Goal: Task Accomplishment & Management: Manage account settings

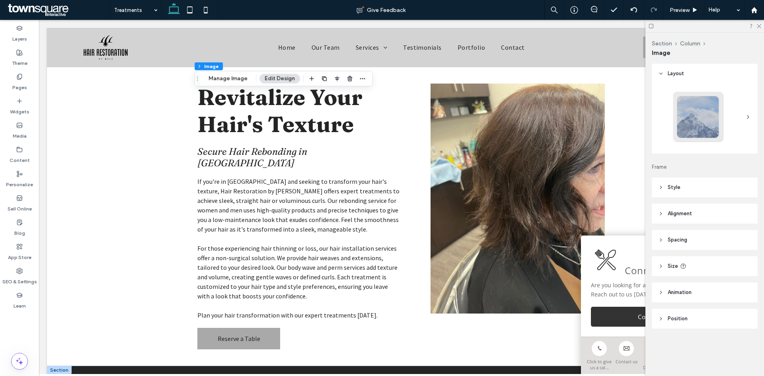
scroll to position [279, 0]
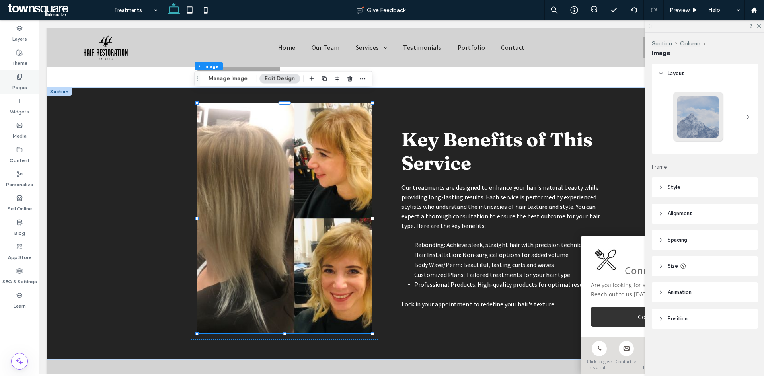
click at [18, 74] on icon at bounding box center [19, 77] width 6 height 6
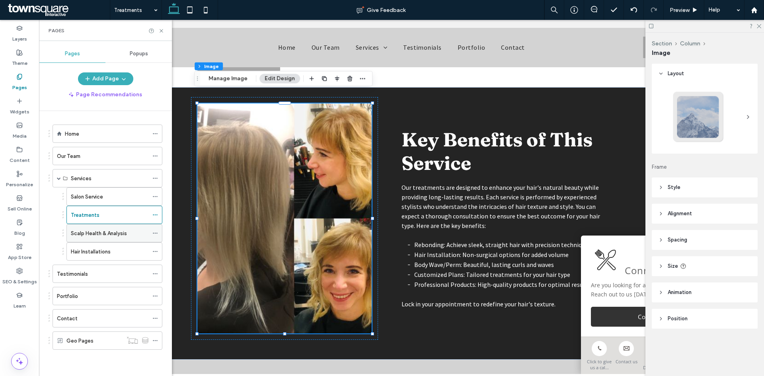
click at [98, 232] on label "Scalp Health & Analysis" at bounding box center [99, 233] width 56 height 14
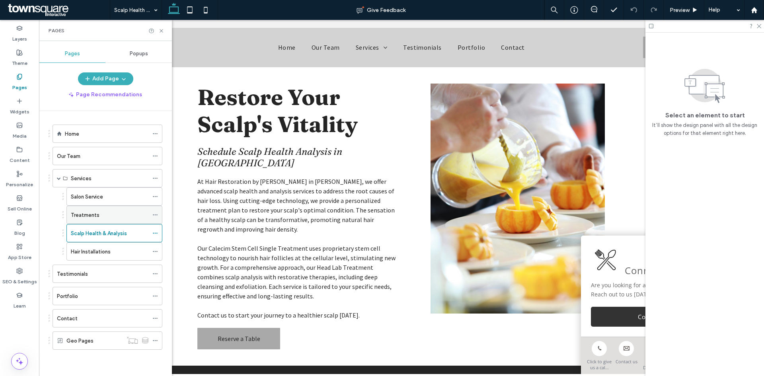
click at [86, 215] on label "Treatments" at bounding box center [85, 215] width 29 height 14
click at [122, 231] on label "Scalp Health & Analysis" at bounding box center [99, 233] width 56 height 14
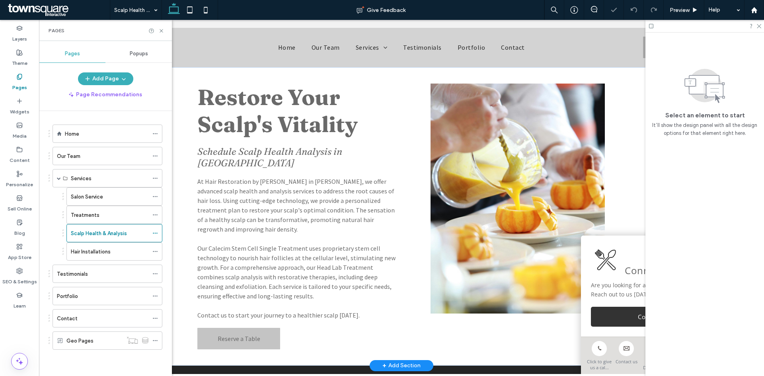
click at [494, 171] on img at bounding box center [518, 199] width 174 height 230
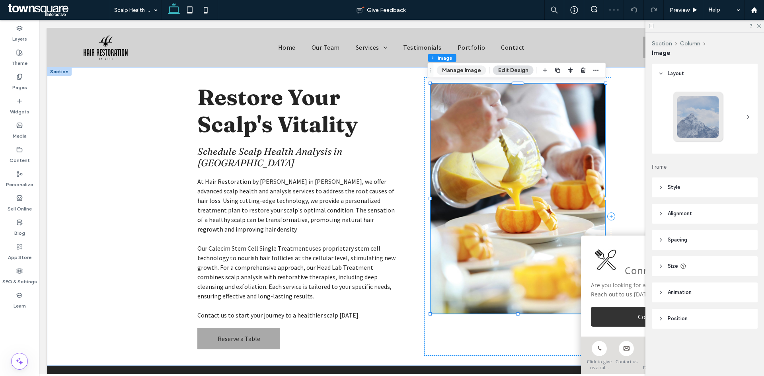
click at [456, 67] on button "Manage Image" at bounding box center [461, 71] width 49 height 10
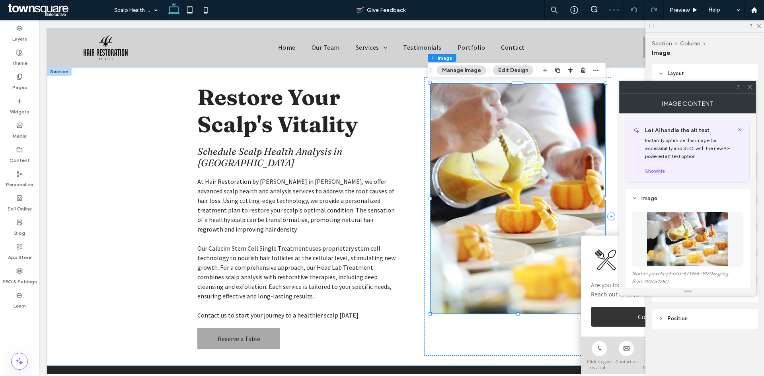
click at [697, 252] on img at bounding box center [688, 239] width 82 height 55
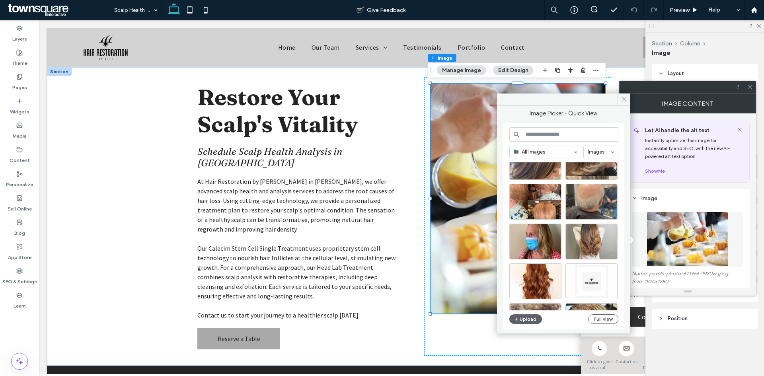
scroll to position [468, 0]
click at [522, 318] on button "Upload" at bounding box center [525, 319] width 33 height 10
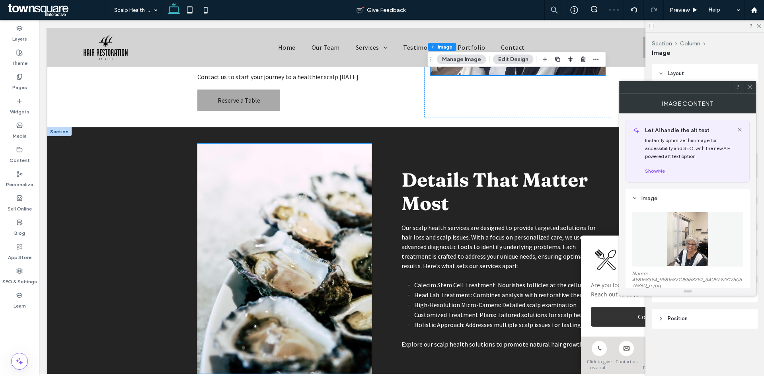
scroll to position [239, 0]
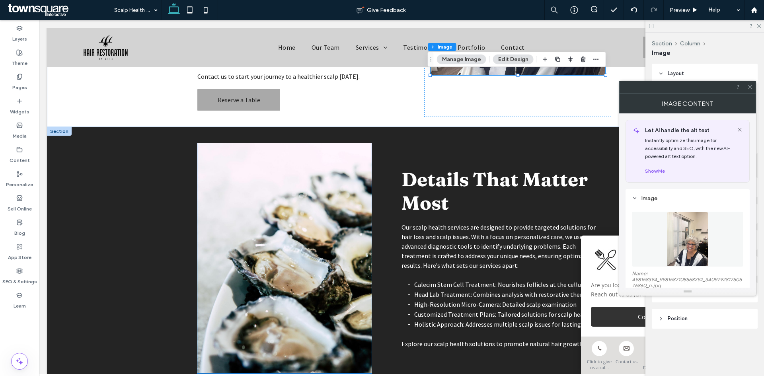
click at [294, 207] on img at bounding box center [284, 258] width 174 height 230
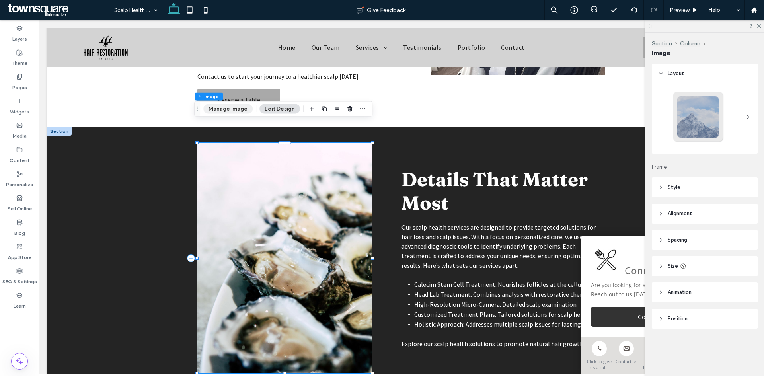
click at [230, 109] on button "Manage Image" at bounding box center [227, 109] width 49 height 10
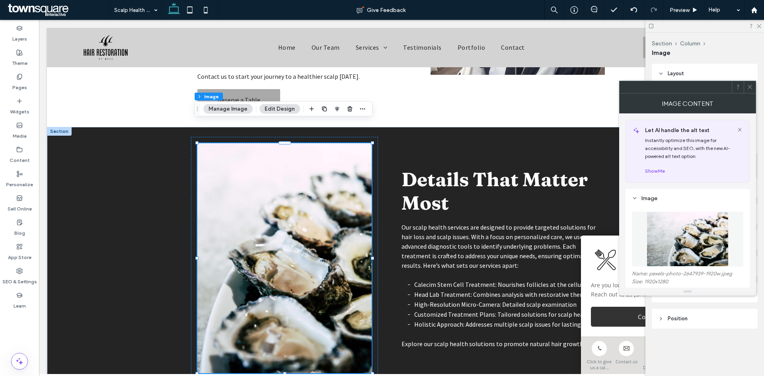
click at [716, 238] on img at bounding box center [688, 239] width 82 height 55
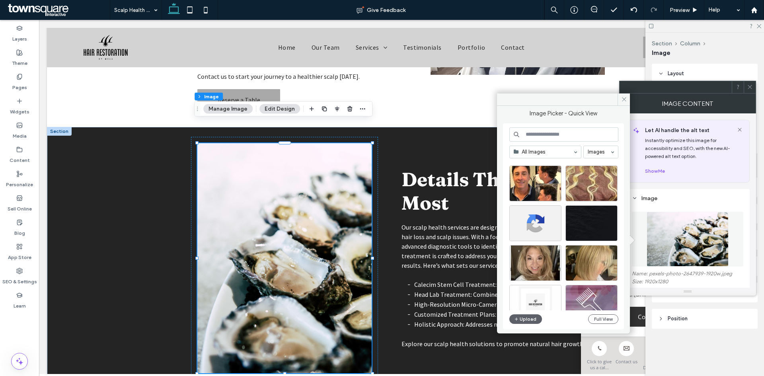
scroll to position [747, 0]
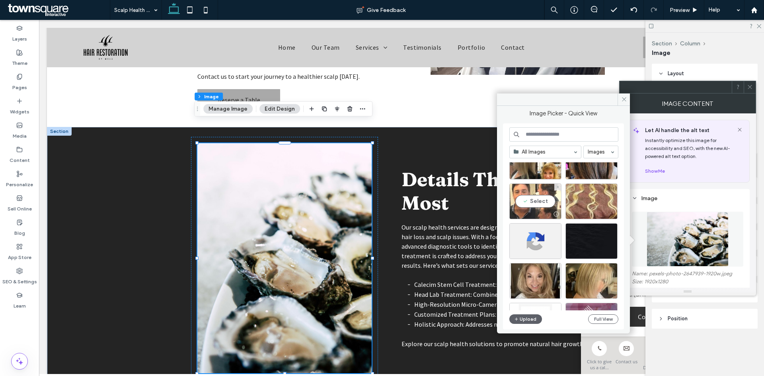
click at [546, 201] on div "Select" at bounding box center [535, 201] width 52 height 36
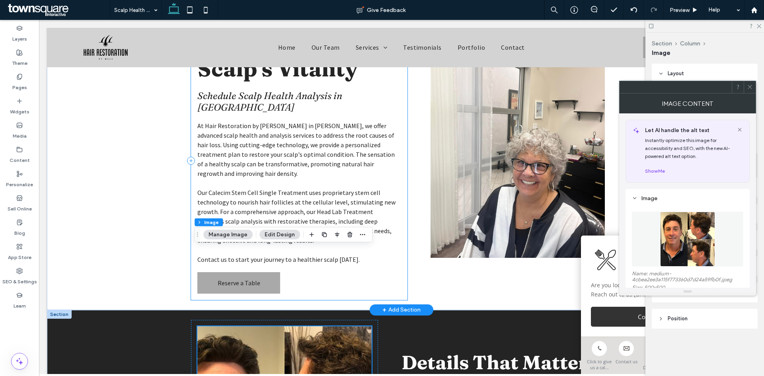
scroll to position [0, 0]
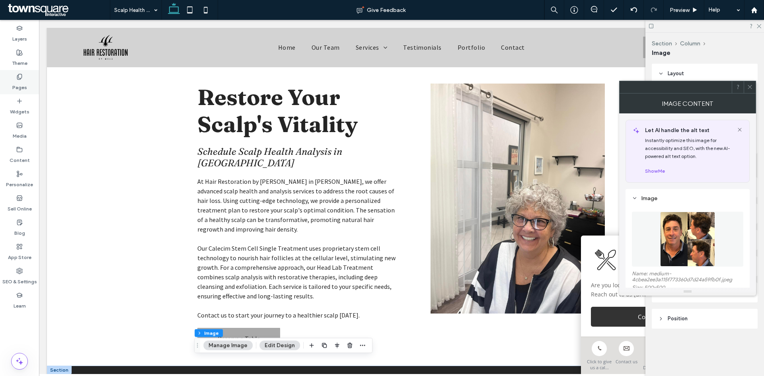
click at [22, 85] on label "Pages" at bounding box center [19, 85] width 15 height 11
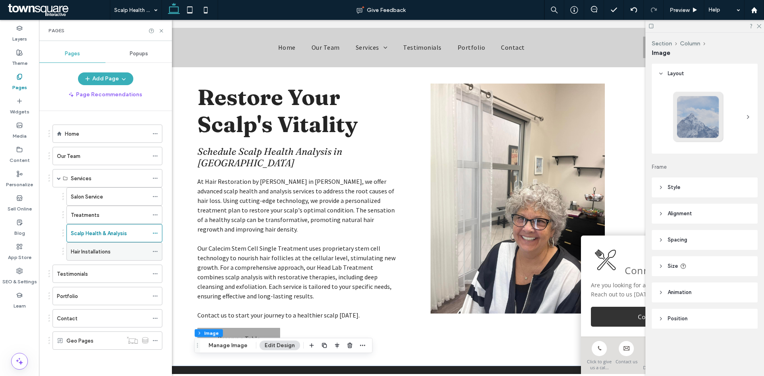
click at [118, 253] on div "Hair Installations" at bounding box center [110, 252] width 78 height 8
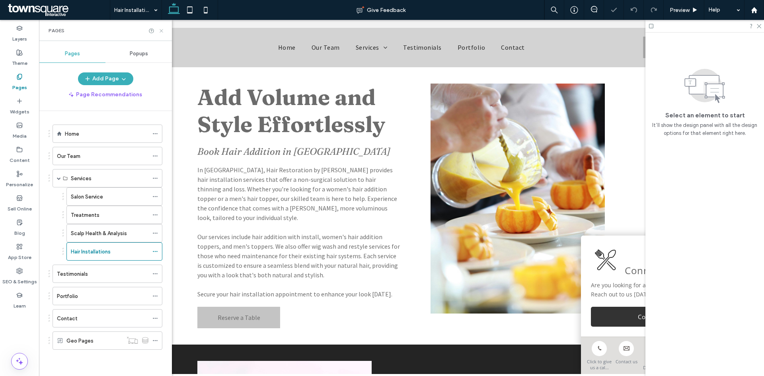
click at [160, 30] on use at bounding box center [161, 30] width 3 height 3
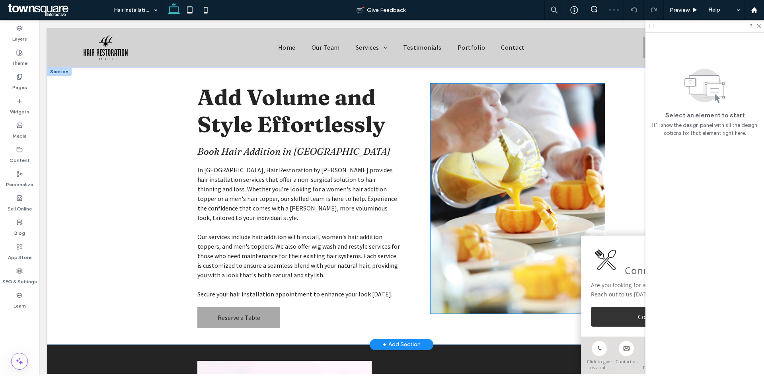
click at [523, 168] on img at bounding box center [518, 199] width 174 height 230
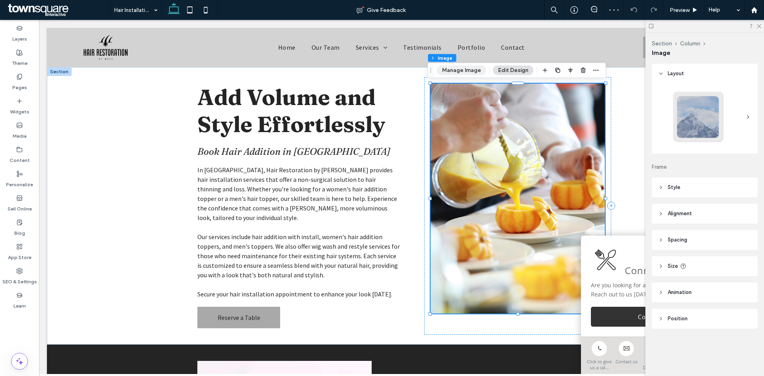
click at [459, 71] on button "Manage Image" at bounding box center [461, 71] width 49 height 10
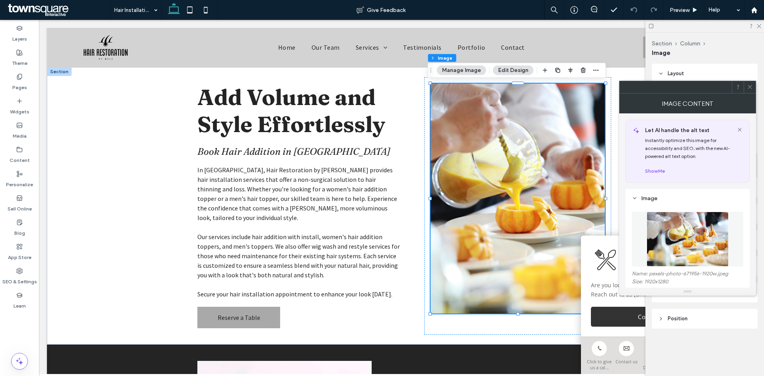
click at [688, 230] on img at bounding box center [688, 239] width 82 height 55
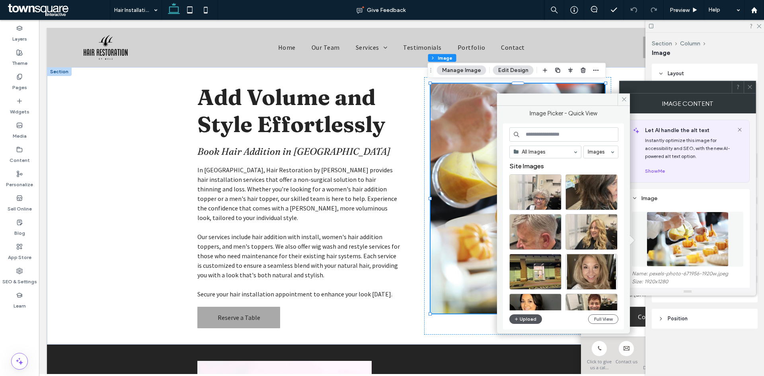
click at [530, 320] on button "Upload" at bounding box center [525, 319] width 33 height 10
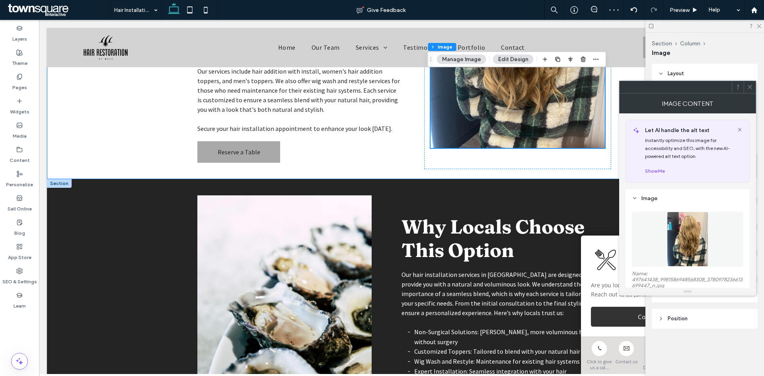
scroll to position [239, 0]
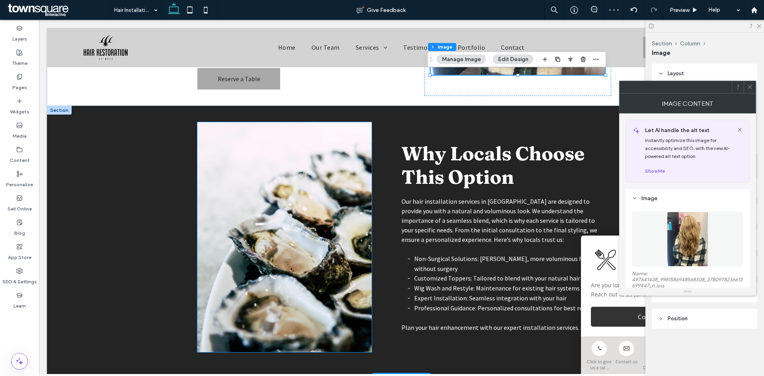
click at [236, 208] on img at bounding box center [284, 237] width 174 height 230
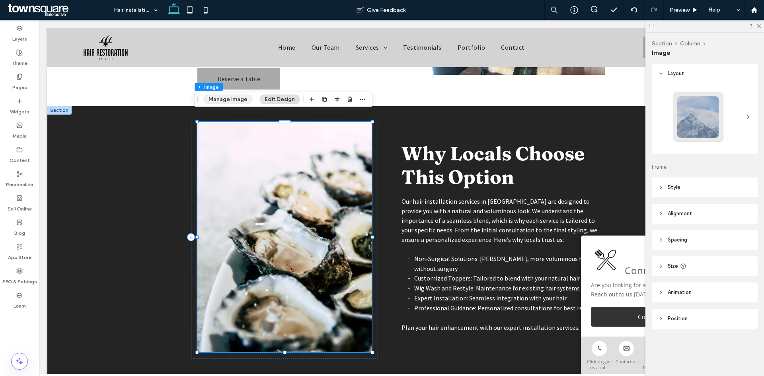
click at [228, 103] on button "Manage Image" at bounding box center [227, 100] width 49 height 10
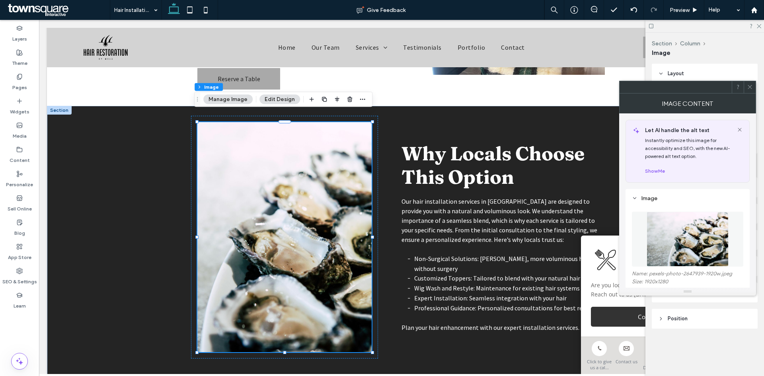
click at [710, 239] on img at bounding box center [688, 239] width 82 height 55
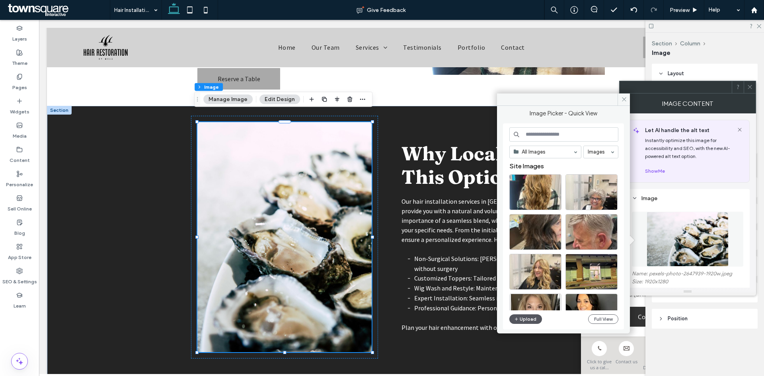
click at [530, 321] on button "Upload" at bounding box center [525, 319] width 33 height 10
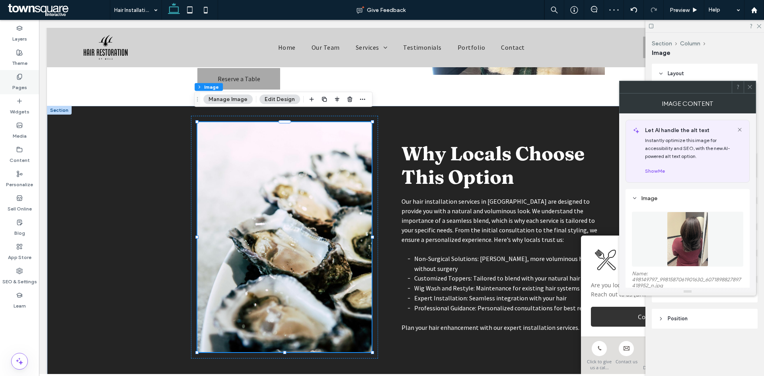
click at [19, 79] on icon at bounding box center [19, 77] width 6 height 6
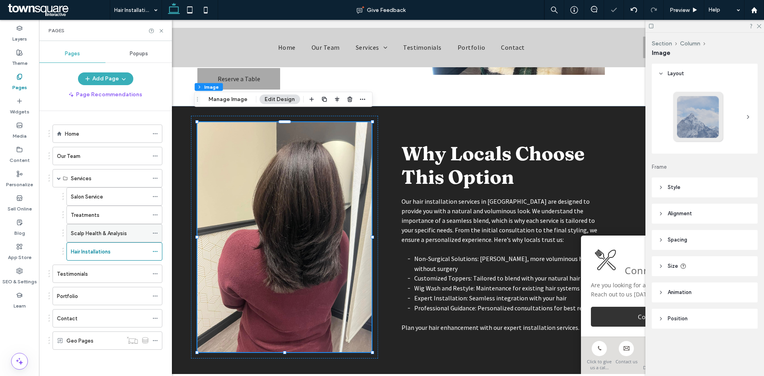
click at [106, 230] on label "Scalp Health & Analysis" at bounding box center [99, 233] width 56 height 14
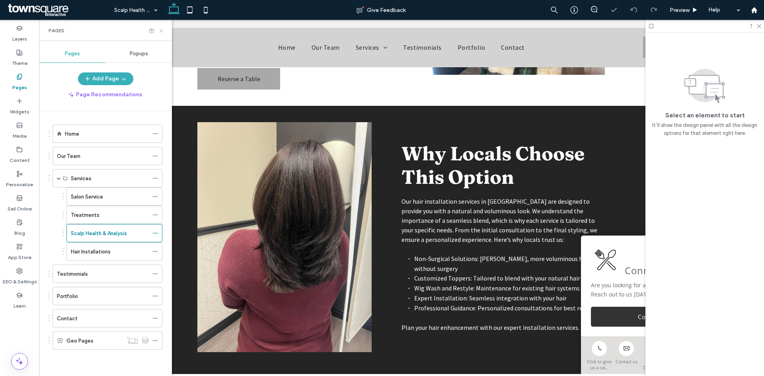
click at [163, 30] on icon at bounding box center [161, 31] width 6 height 6
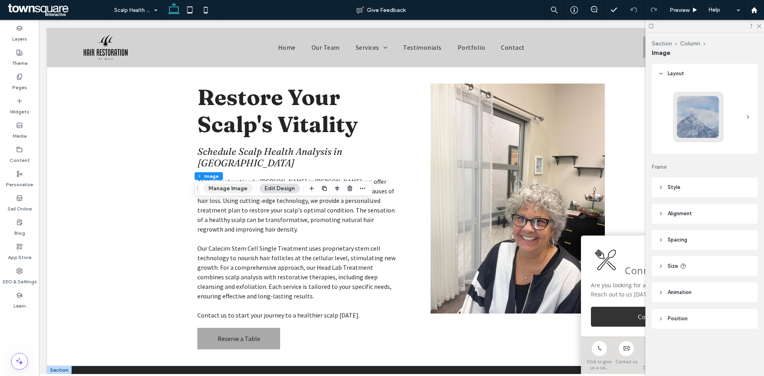
scroll to position [159, 0]
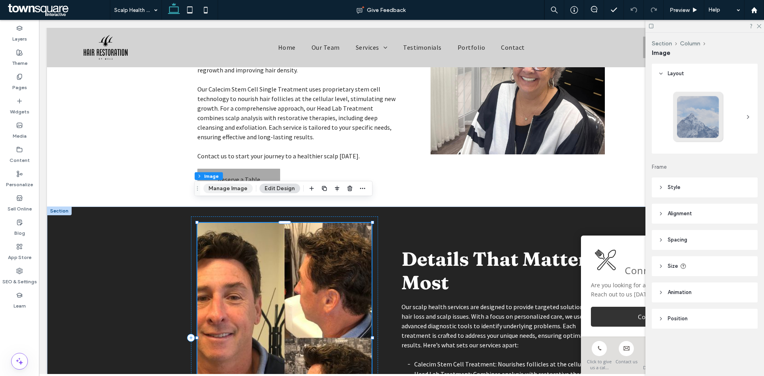
click at [216, 189] on button "Manage Image" at bounding box center [227, 189] width 49 height 10
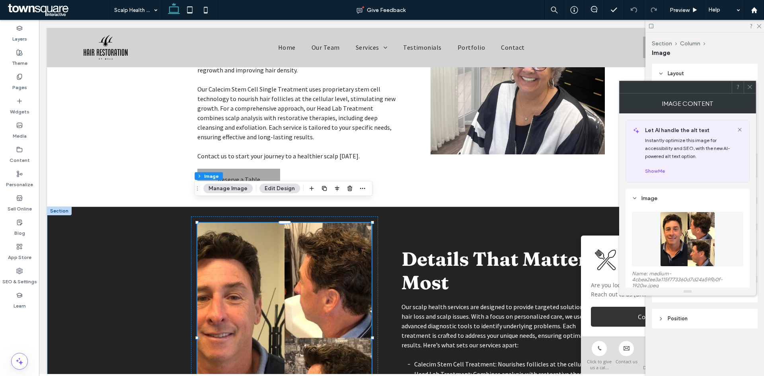
click at [688, 244] on figure at bounding box center [687, 239] width 111 height 55
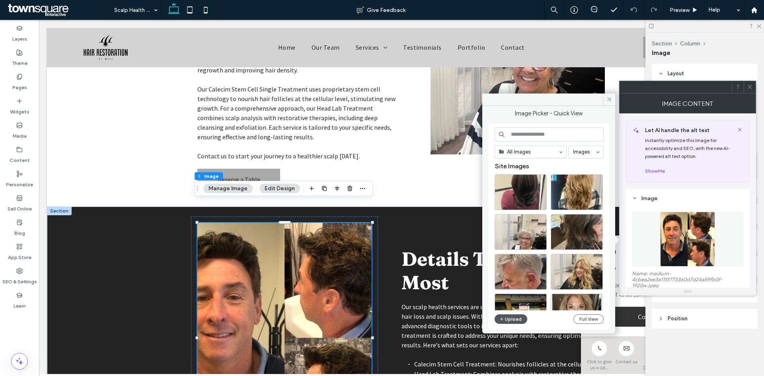
click at [509, 318] on button "Upload" at bounding box center [511, 319] width 33 height 10
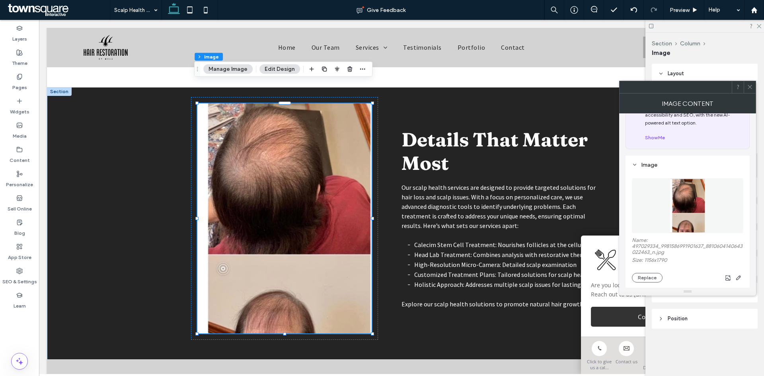
scroll to position [80, 0]
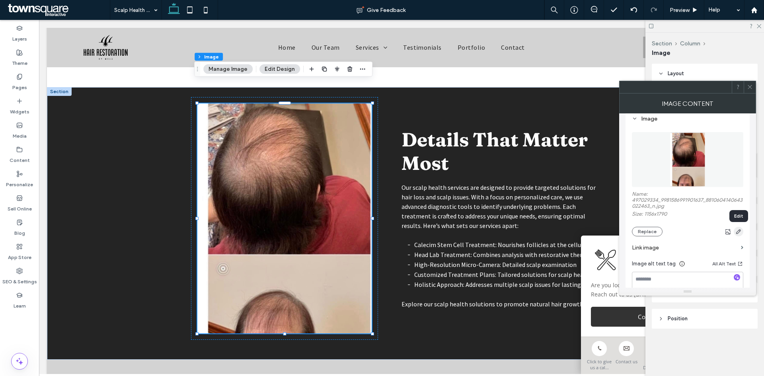
click at [742, 231] on span "button" at bounding box center [739, 232] width 10 height 10
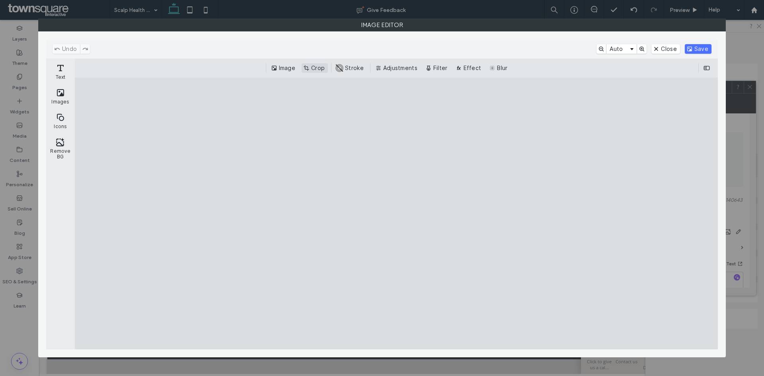
click at [316, 64] on button "Crop" at bounding box center [315, 68] width 26 height 10
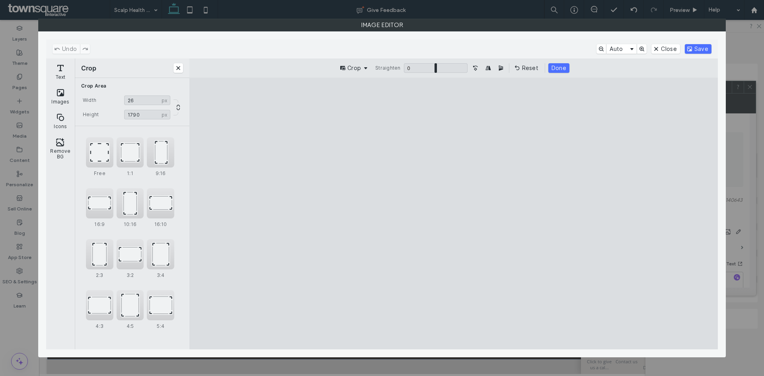
drag, startPoint x: 383, startPoint y: 213, endPoint x: 398, endPoint y: 212, distance: 14.8
click at [454, 214] on cesdk-canvas "Editor canvas" at bounding box center [454, 214] width 0 height 0
type input "****"
drag, startPoint x: 451, startPoint y: 212, endPoint x: 324, endPoint y: 212, distance: 126.9
click at [454, 214] on cesdk-canvas "Editor canvas" at bounding box center [454, 214] width 0 height 0
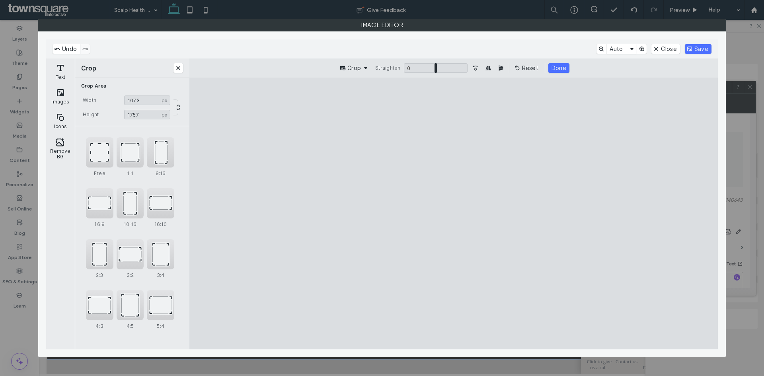
click at [454, 214] on cesdk-canvas "Editor canvas" at bounding box center [454, 214] width 0 height 0
type input "****"
click at [454, 214] on cesdk-canvas "Editor canvas" at bounding box center [454, 214] width 0 height 0
drag, startPoint x: 385, startPoint y: 216, endPoint x: 399, endPoint y: 218, distance: 13.7
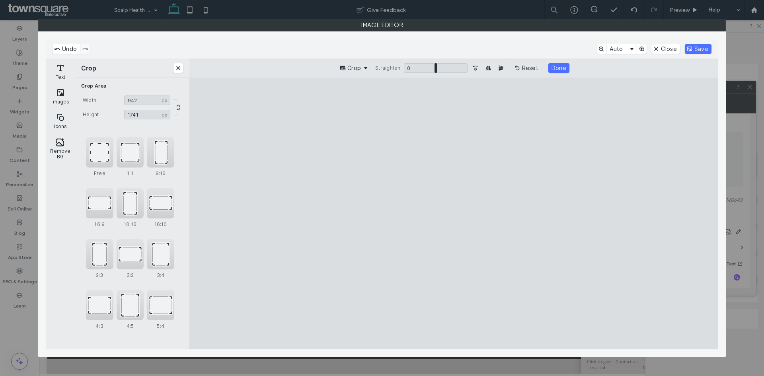
click at [454, 214] on cesdk-canvas "Editor canvas" at bounding box center [454, 214] width 0 height 0
type input "***"
click at [454, 214] on cesdk-canvas "Editor canvas" at bounding box center [454, 214] width 0 height 0
click at [705, 46] on button "Save" at bounding box center [698, 49] width 27 height 10
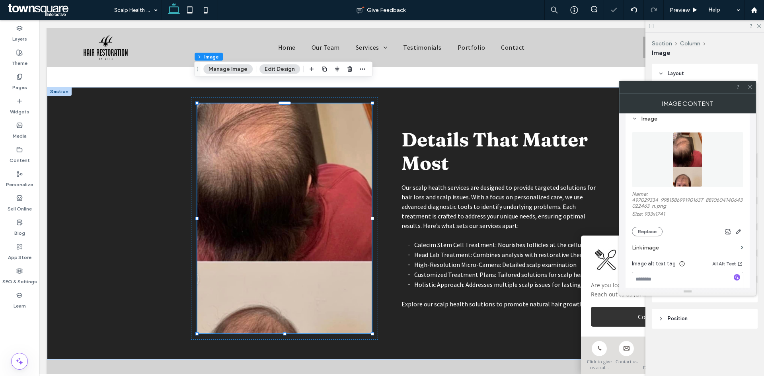
click at [752, 88] on icon at bounding box center [750, 87] width 6 height 6
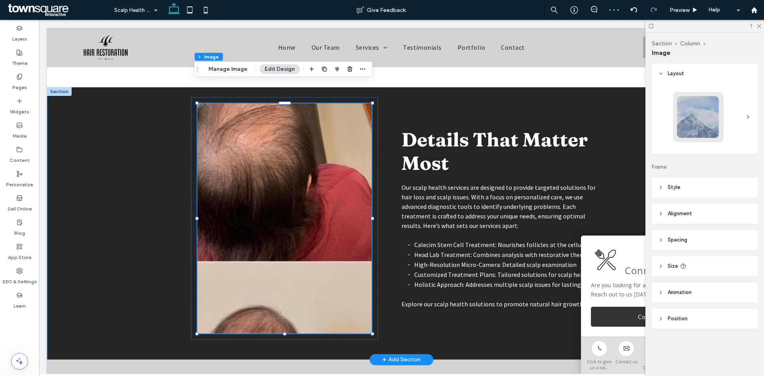
click at [128, 193] on div "Details That Matter Most Our scalp health services are designed to provide targ…" at bounding box center [401, 223] width 709 height 273
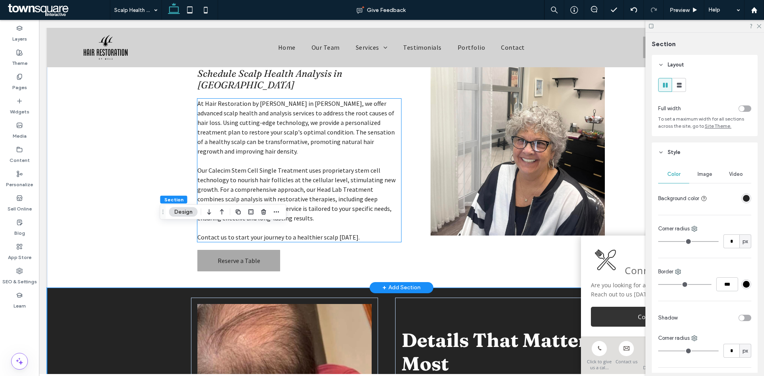
scroll to position [0, 0]
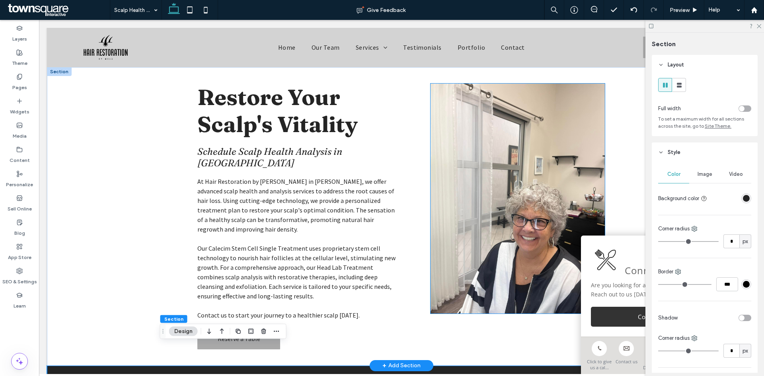
click at [465, 144] on img at bounding box center [518, 199] width 174 height 230
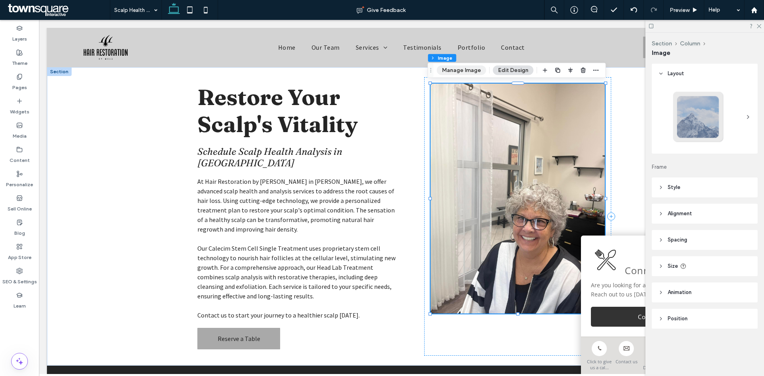
click at [472, 71] on button "Manage Image" at bounding box center [461, 71] width 49 height 10
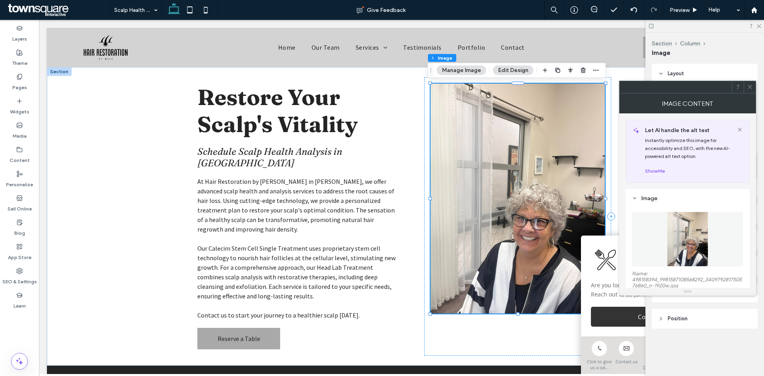
click at [685, 231] on figure at bounding box center [687, 239] width 111 height 55
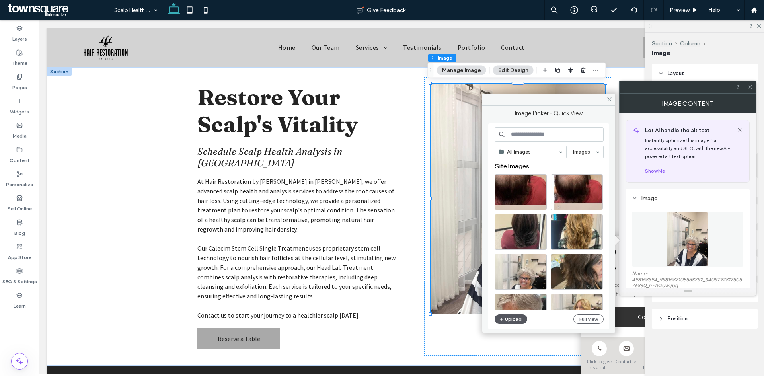
click at [513, 319] on button "Upload" at bounding box center [511, 319] width 33 height 10
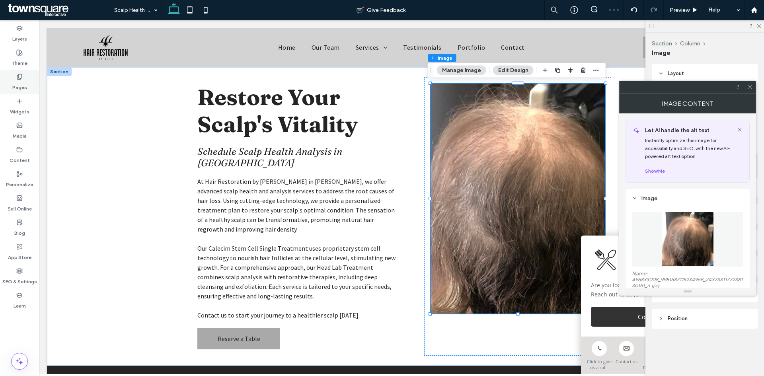
click at [22, 78] on icon at bounding box center [19, 77] width 6 height 6
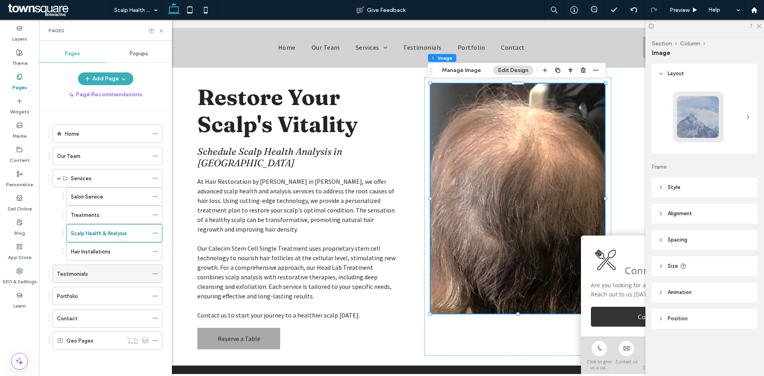
click at [94, 272] on div "Testimonials" at bounding box center [103, 274] width 92 height 8
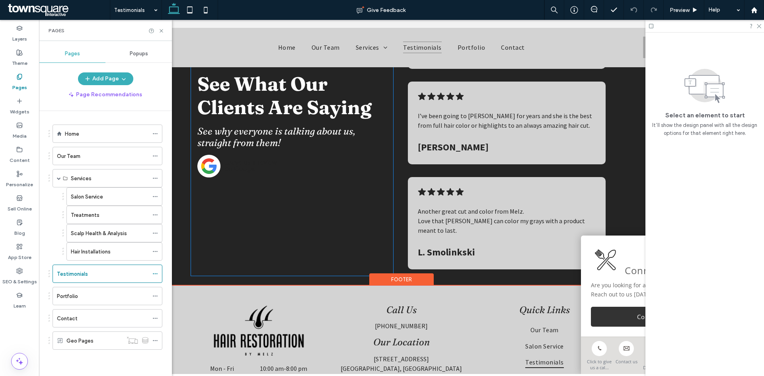
scroll to position [2985, 0]
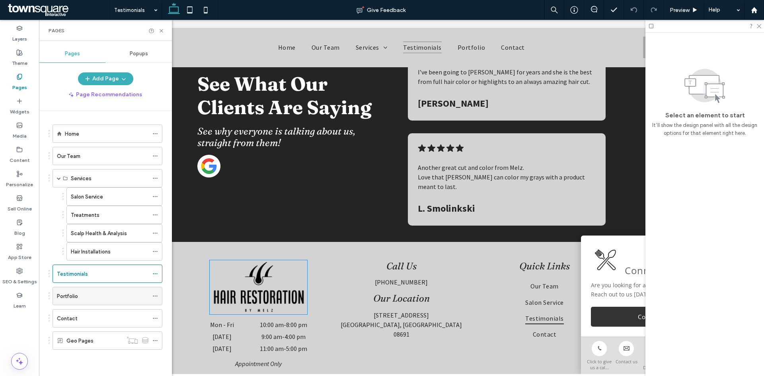
click at [111, 299] on div "Portfolio" at bounding box center [103, 296] width 92 height 8
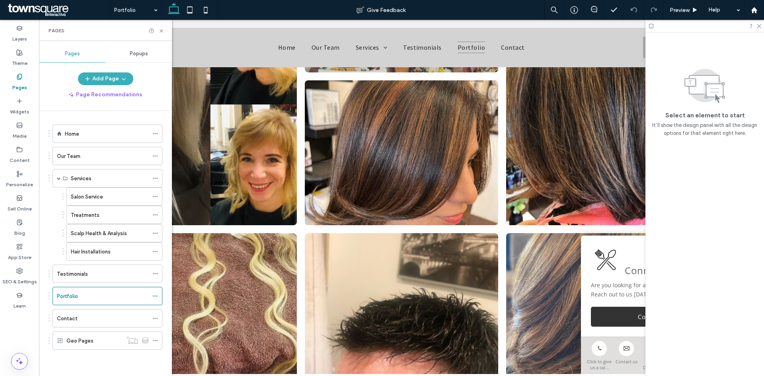
scroll to position [875, 0]
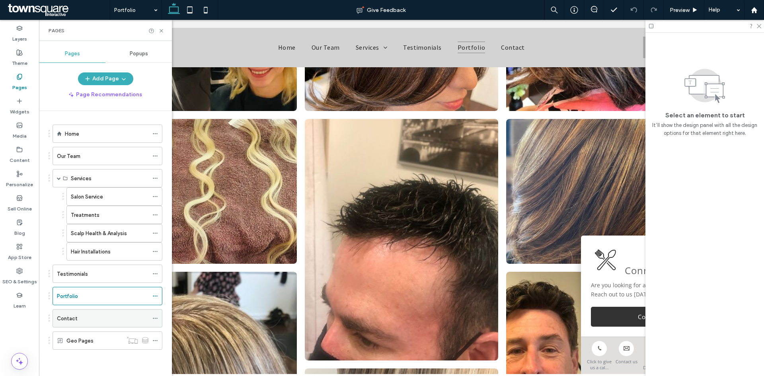
click at [104, 320] on div "Contact" at bounding box center [103, 318] width 92 height 8
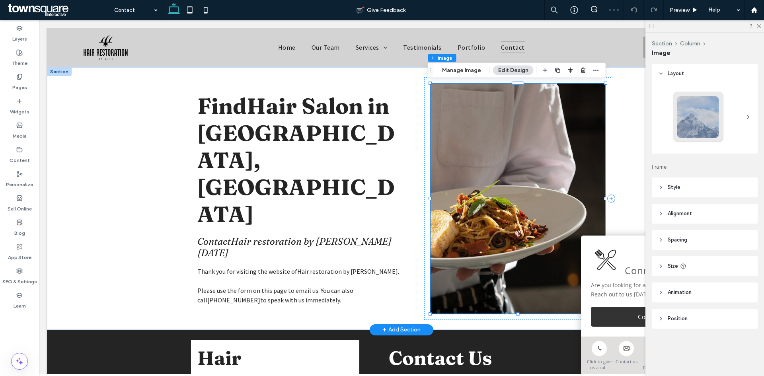
click at [448, 77] on div "Section Column Image Manage Image Edit Design" at bounding box center [517, 70] width 178 height 15
click at [455, 72] on button "Manage Image" at bounding box center [461, 71] width 49 height 10
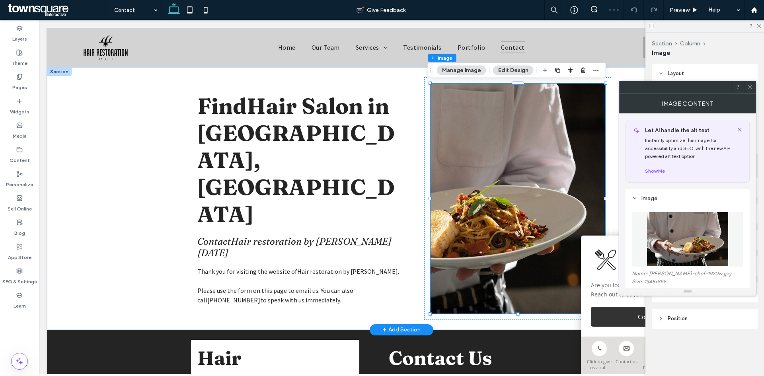
click at [686, 249] on img at bounding box center [688, 239] width 82 height 55
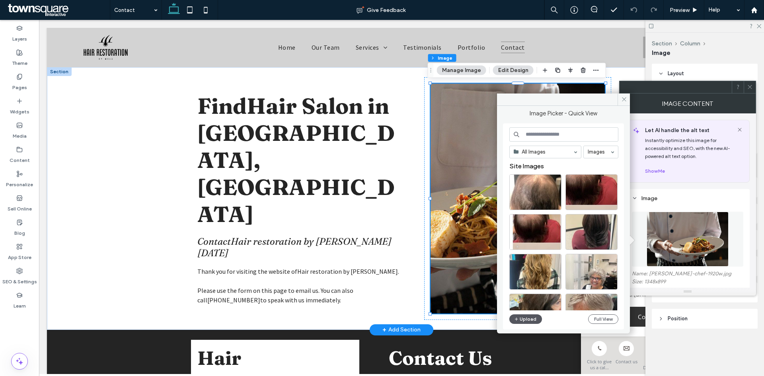
click at [528, 316] on button "Upload" at bounding box center [525, 319] width 33 height 10
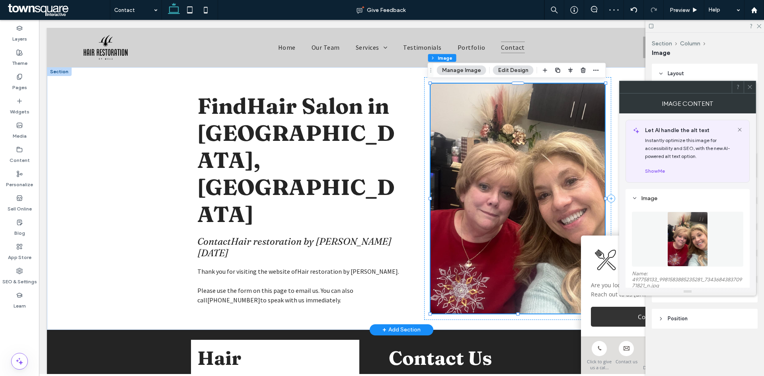
click at [751, 86] on use at bounding box center [750, 87] width 4 height 4
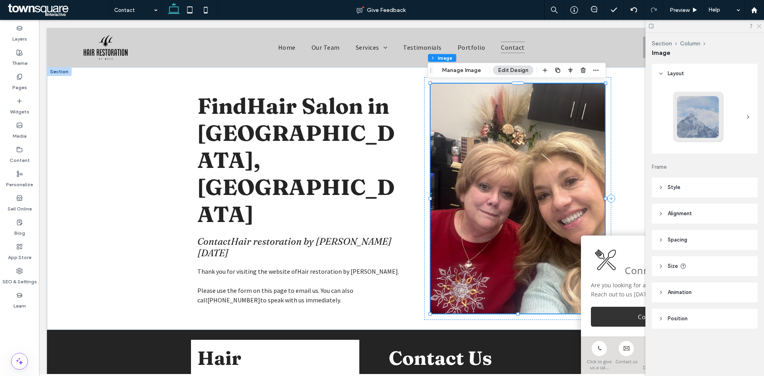
click at [760, 25] on use at bounding box center [759, 26] width 4 height 4
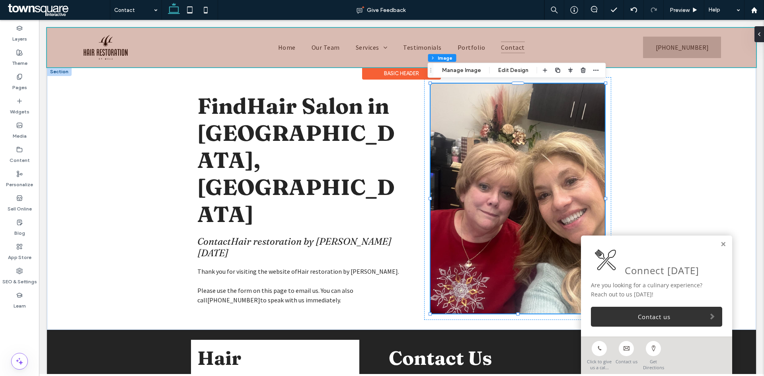
click at [668, 49] on div at bounding box center [401, 47] width 709 height 39
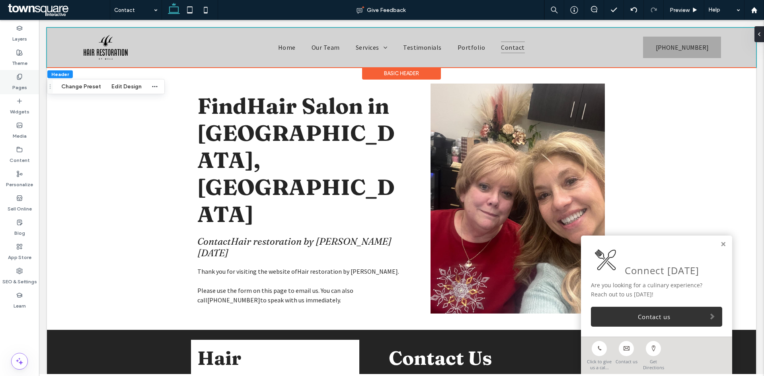
click at [35, 76] on div "Pages" at bounding box center [19, 82] width 39 height 24
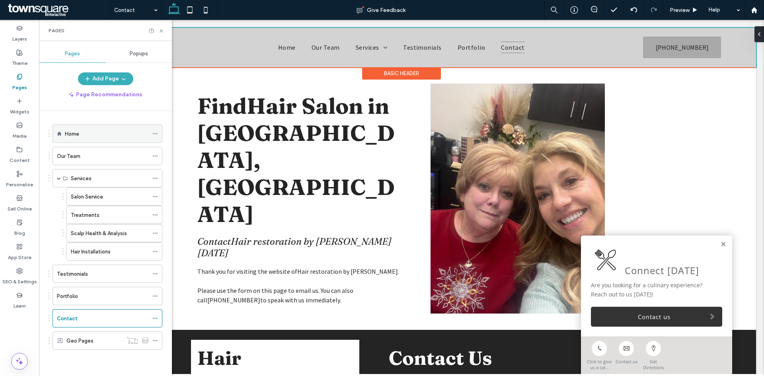
click at [119, 130] on div "Home" at bounding box center [107, 134] width 84 height 8
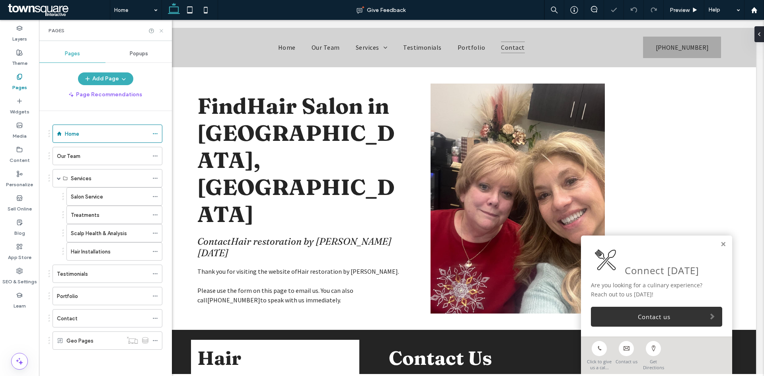
click at [162, 31] on icon at bounding box center [161, 31] width 6 height 6
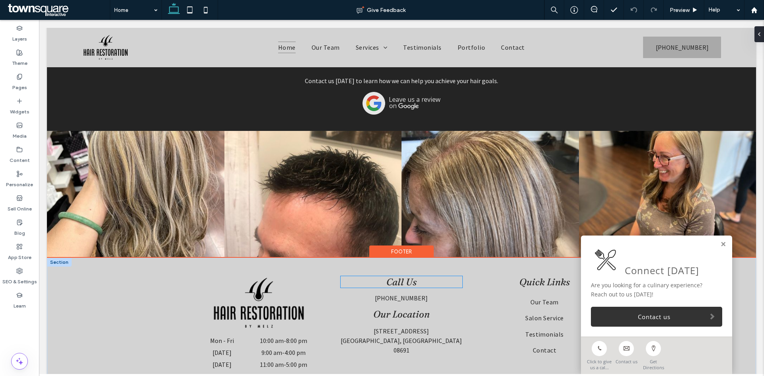
scroll to position [1460, 0]
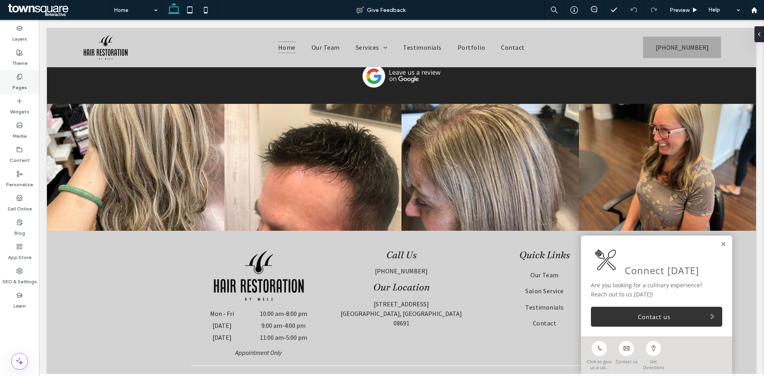
click at [29, 78] on div "Pages" at bounding box center [19, 82] width 39 height 24
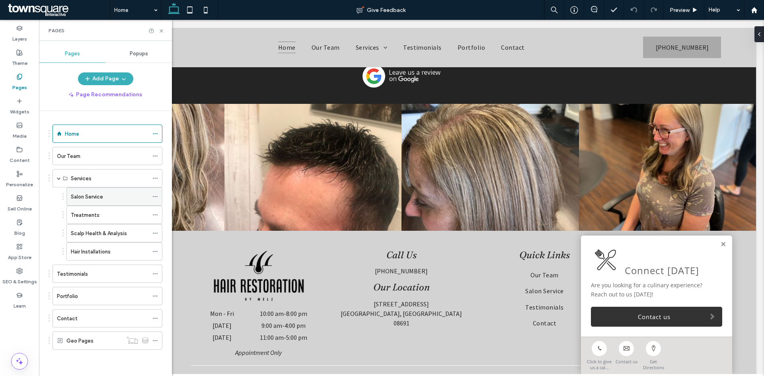
click at [105, 195] on div "Salon Service" at bounding box center [110, 197] width 78 height 8
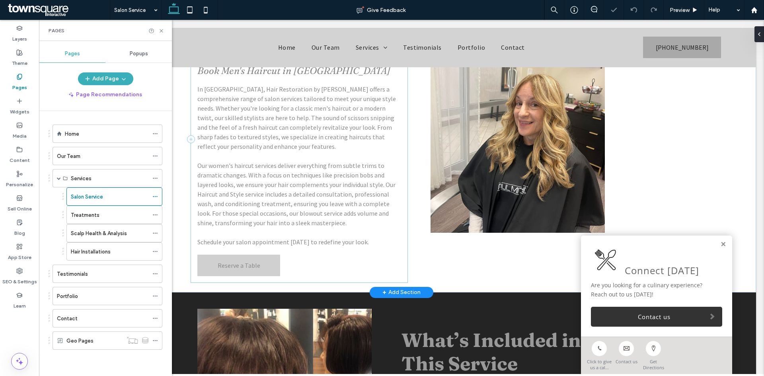
scroll to position [119, 0]
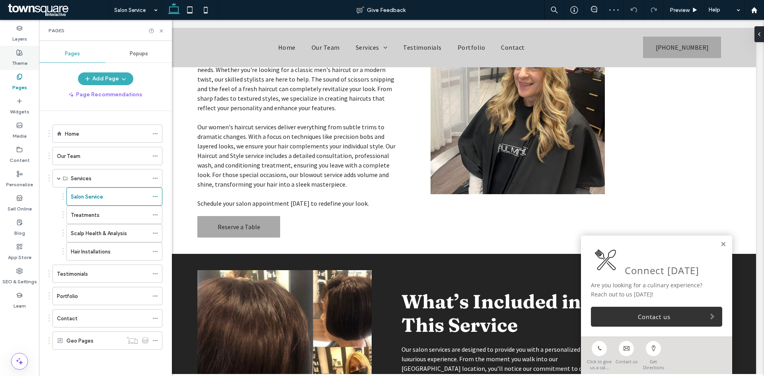
click at [25, 52] on div "Theme" at bounding box center [19, 58] width 39 height 24
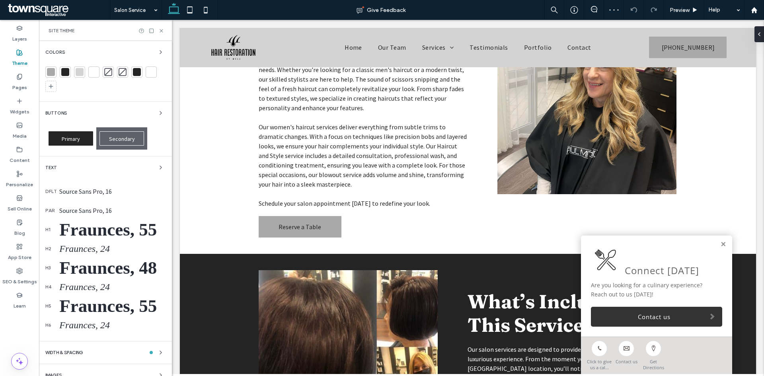
click at [88, 138] on div "Primary" at bounding box center [71, 138] width 45 height 14
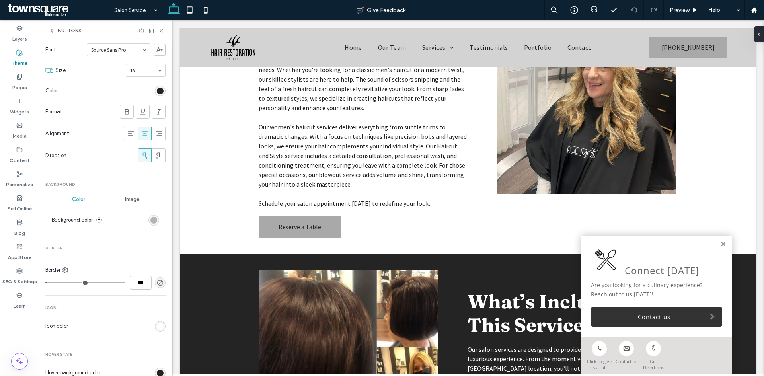
click at [150, 219] on div "rgb(169, 169, 169)" at bounding box center [153, 220] width 7 height 7
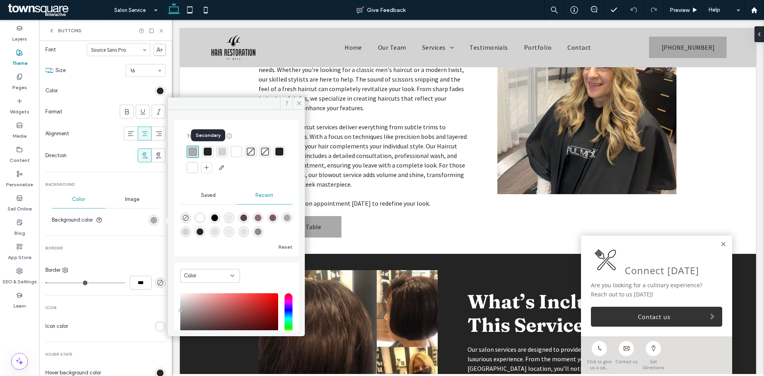
click at [208, 150] on div at bounding box center [208, 152] width 8 height 8
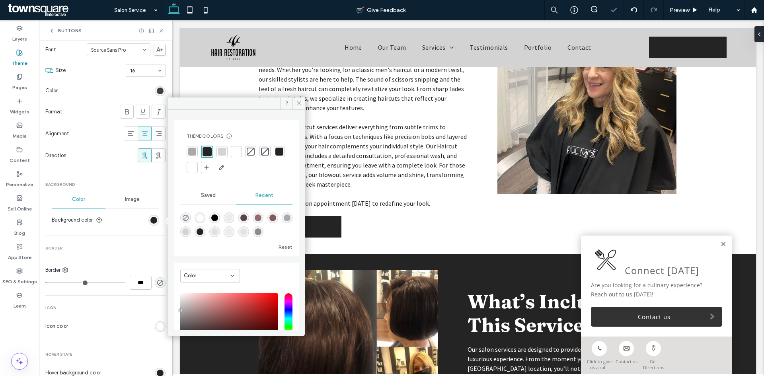
click at [157, 93] on div "rgb(36, 36, 36)" at bounding box center [160, 91] width 7 height 7
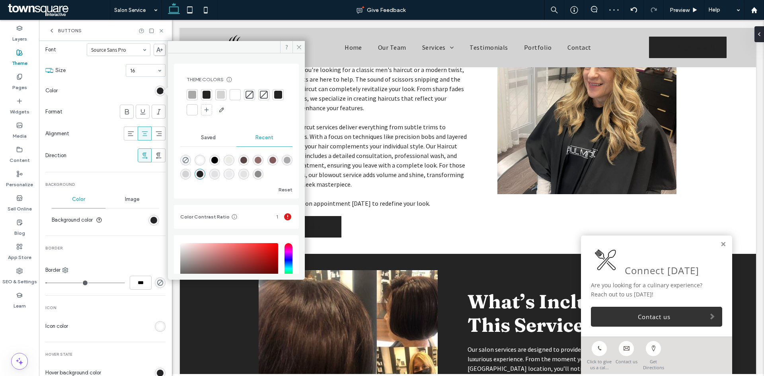
click at [196, 109] on div at bounding box center [192, 110] width 8 height 8
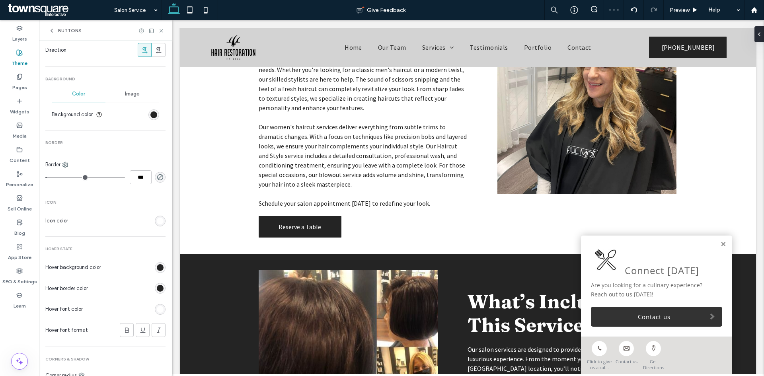
scroll to position [239, 0]
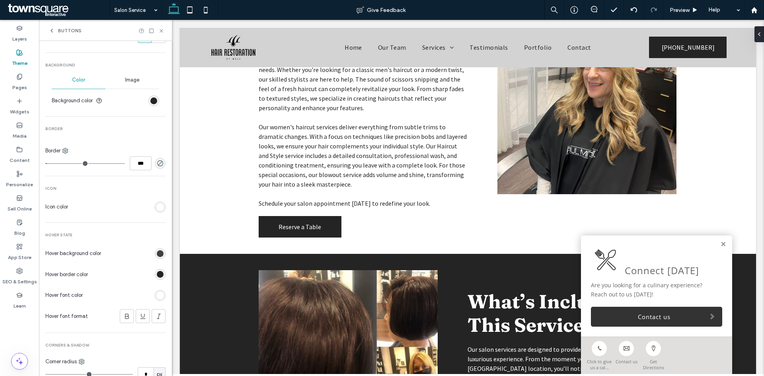
click at [158, 255] on div "rgb(36, 36, 36)" at bounding box center [160, 253] width 7 height 7
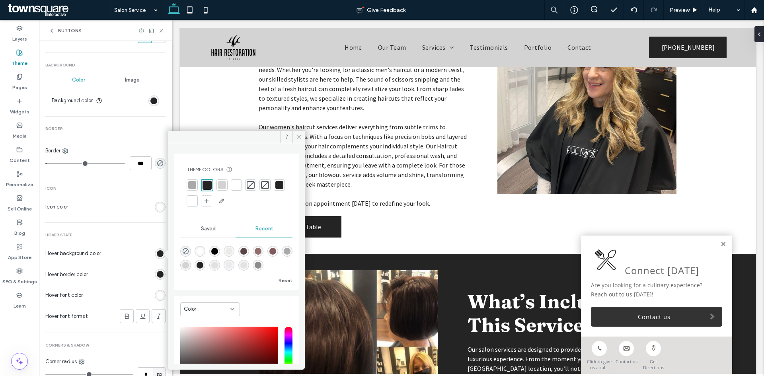
click at [190, 185] on div at bounding box center [192, 185] width 8 height 8
click at [157, 273] on div "rgb(36, 36, 36)" at bounding box center [160, 274] width 7 height 7
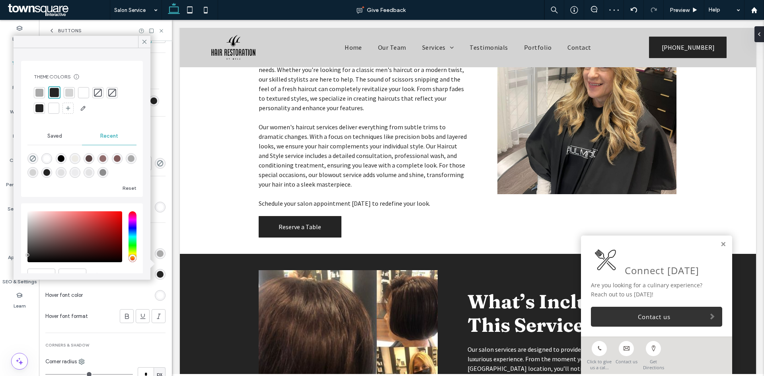
click at [42, 91] on div at bounding box center [39, 93] width 8 height 8
click at [157, 294] on div "rgb(255, 255, 255)" at bounding box center [160, 295] width 7 height 7
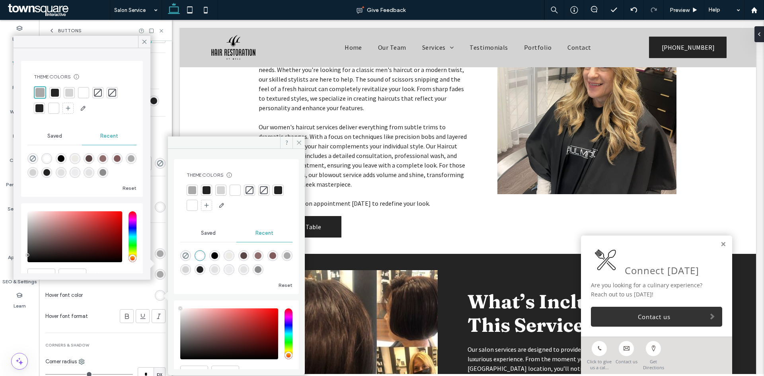
click at [274, 194] on div at bounding box center [278, 190] width 8 height 8
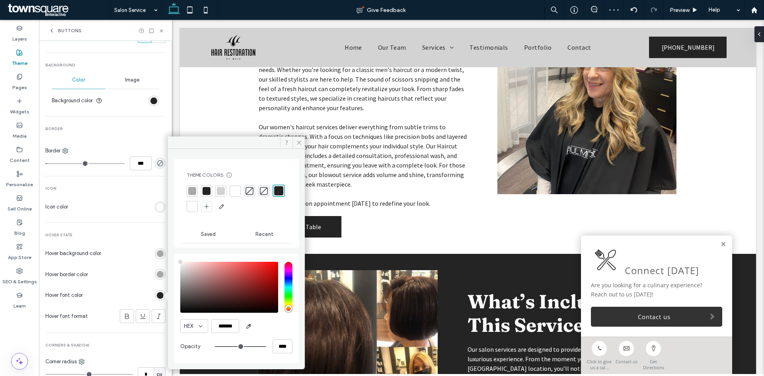
click at [55, 28] on icon at bounding box center [52, 30] width 6 height 6
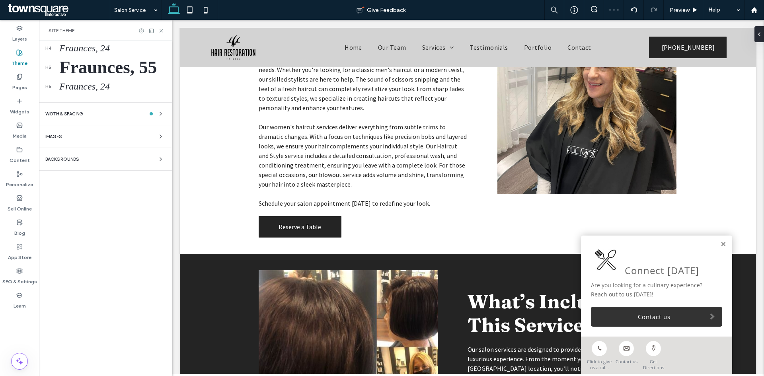
scroll to position [33, 0]
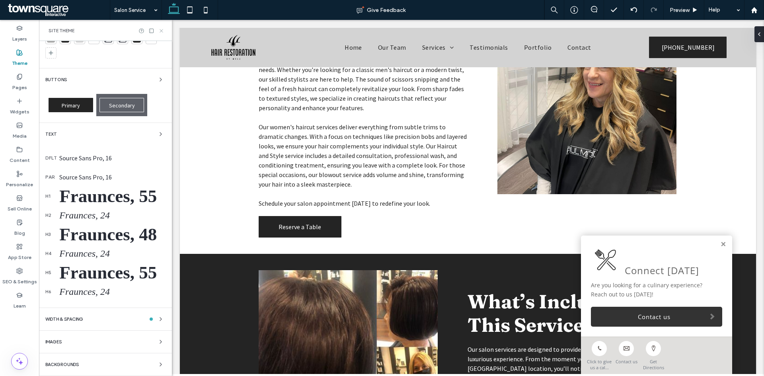
click at [162, 30] on use at bounding box center [161, 30] width 3 height 3
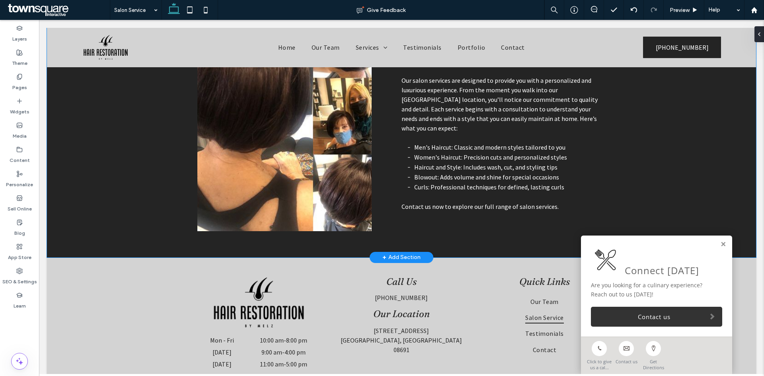
scroll to position [438, 0]
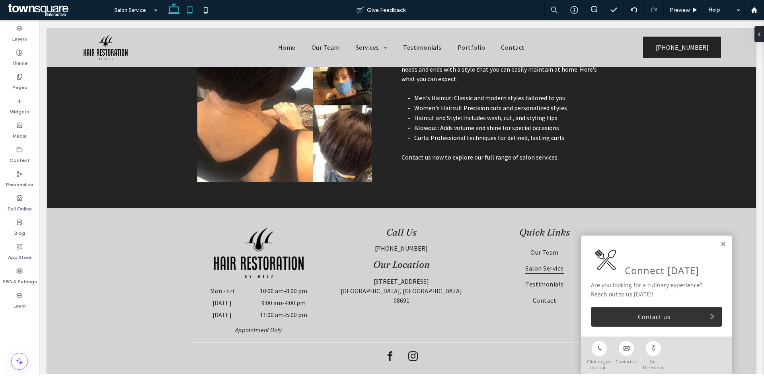
click at [189, 11] on icon at bounding box center [190, 10] width 16 height 16
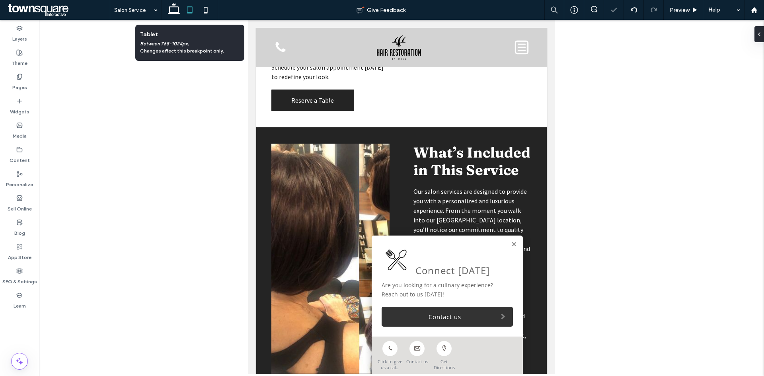
scroll to position [808, 0]
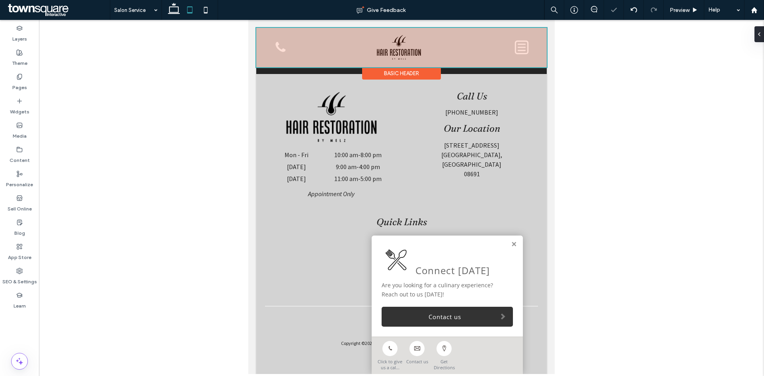
click at [268, 42] on div at bounding box center [401, 47] width 290 height 39
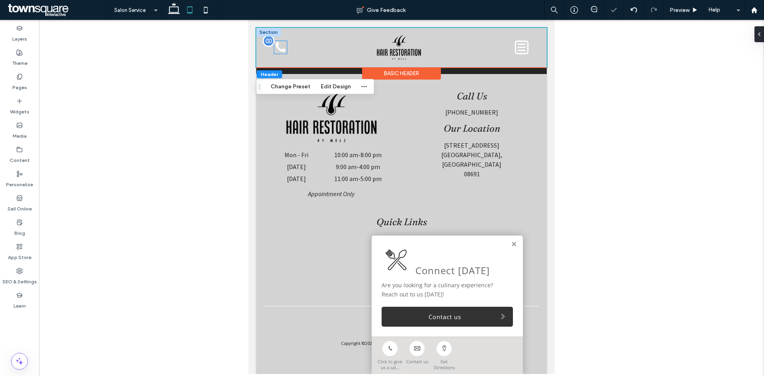
click at [284, 48] on div at bounding box center [280, 47] width 13 height 13
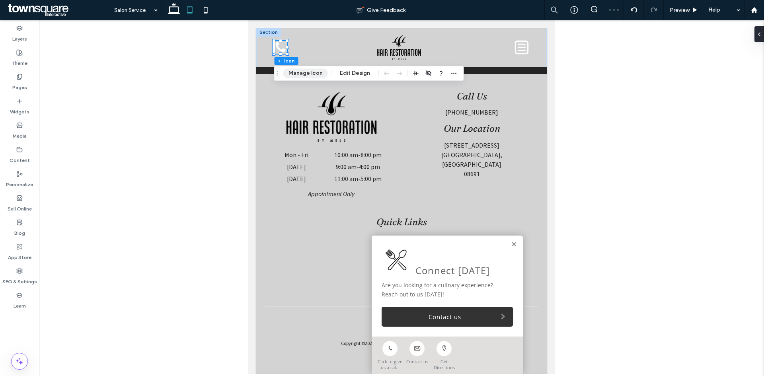
click at [300, 72] on button "Manage Icon" at bounding box center [305, 73] width 45 height 10
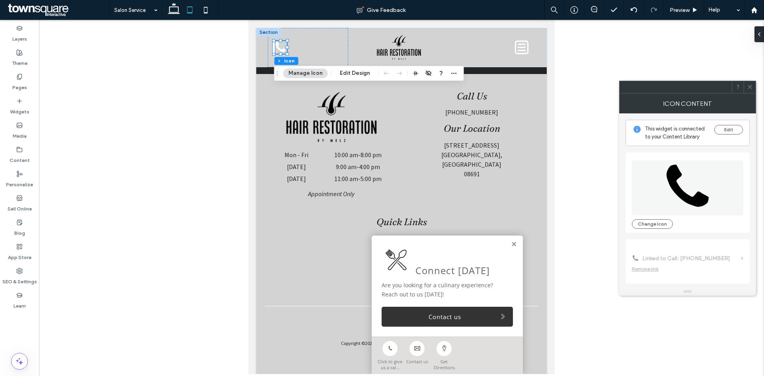
click at [746, 89] on div at bounding box center [750, 87] width 12 height 12
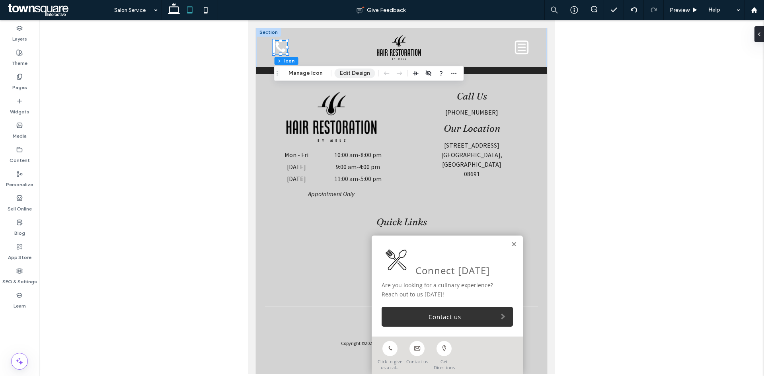
click at [355, 72] on button "Edit Design" at bounding box center [355, 73] width 41 height 10
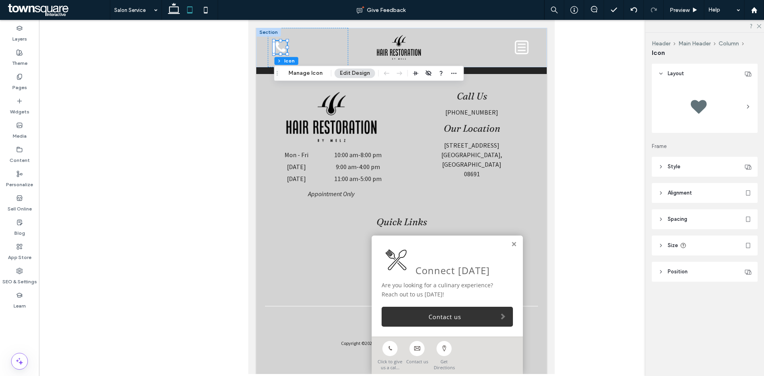
click at [715, 168] on header "Style" at bounding box center [705, 167] width 106 height 20
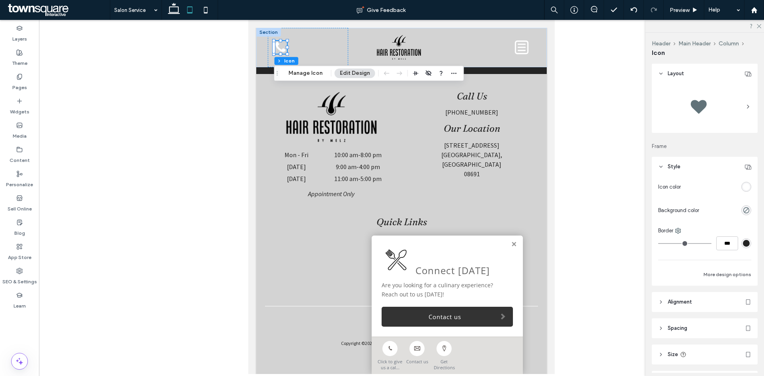
click at [743, 188] on div "rgb(255, 255, 255)" at bounding box center [746, 186] width 7 height 7
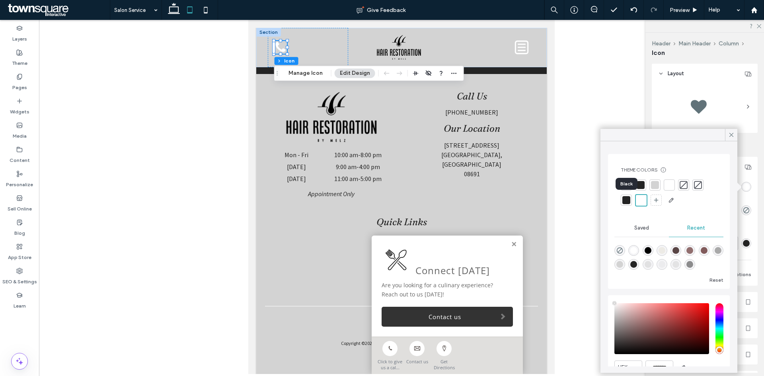
click at [625, 203] on div at bounding box center [626, 200] width 8 height 8
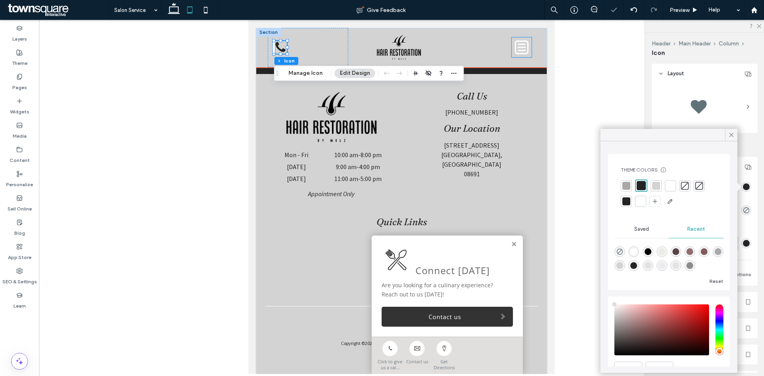
click at [512, 46] on icon at bounding box center [522, 47] width 20 height 20
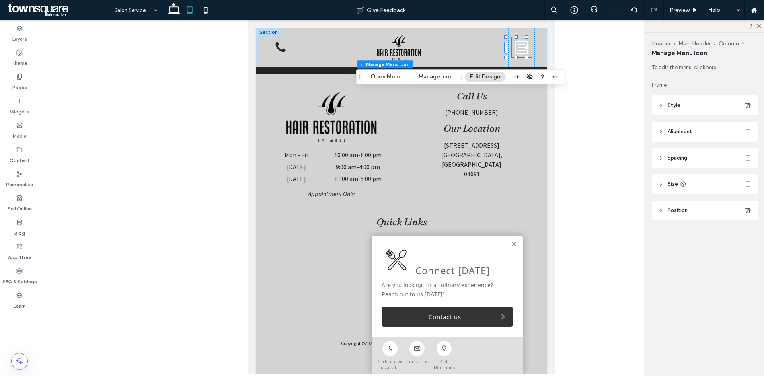
click at [696, 100] on header "Style" at bounding box center [705, 106] width 106 height 20
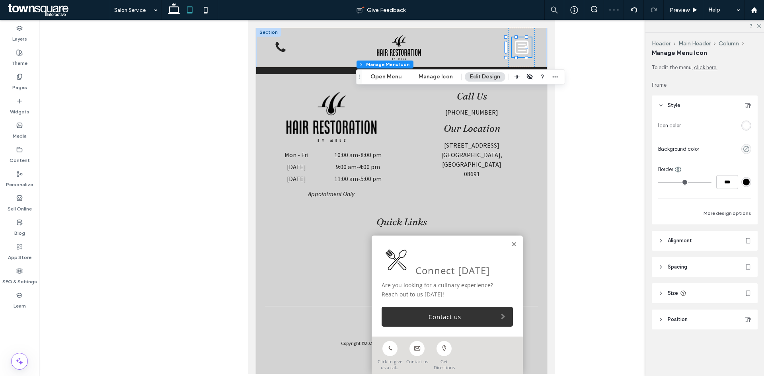
click at [746, 123] on div "rgba(255, 255, 255, 1)" at bounding box center [746, 125] width 7 height 7
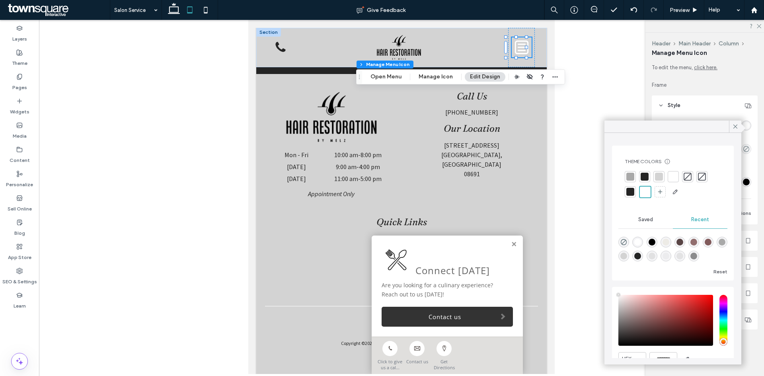
click at [629, 189] on div at bounding box center [630, 192] width 8 height 8
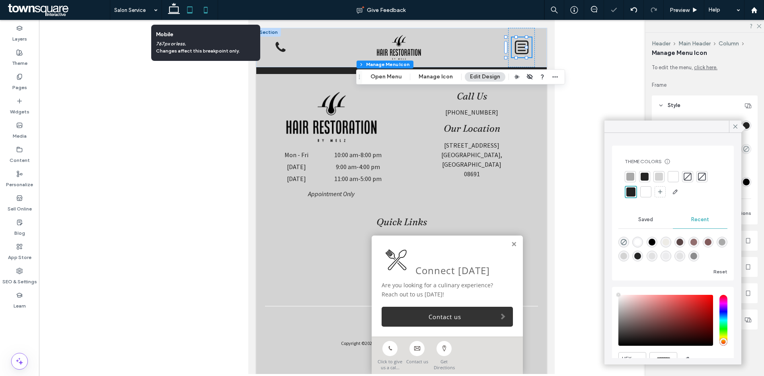
click at [209, 8] on icon at bounding box center [206, 10] width 16 height 16
type input "*"
type input "**"
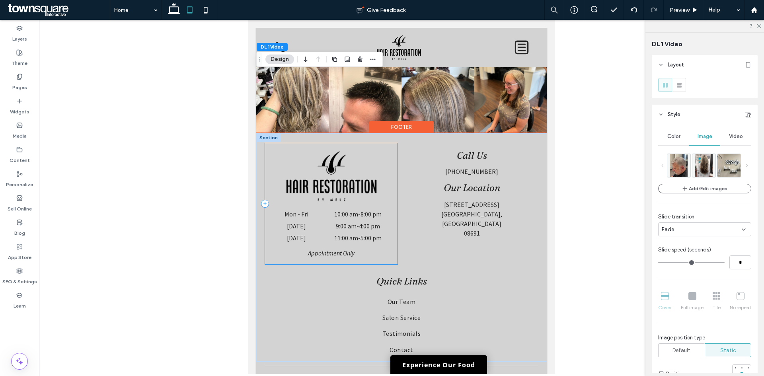
scroll to position [1716, 0]
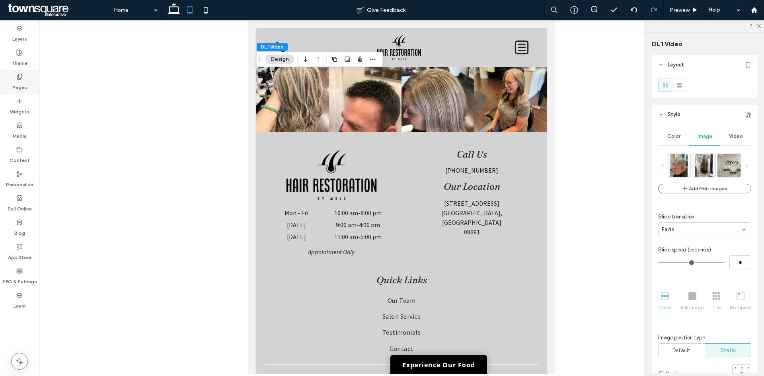
click at [22, 79] on icon at bounding box center [19, 77] width 6 height 6
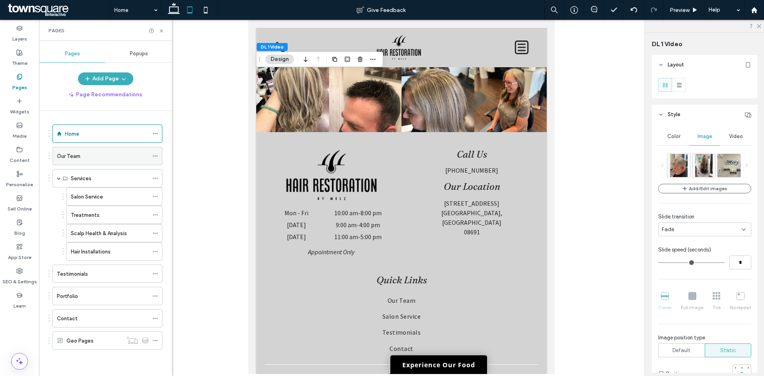
click at [98, 157] on div "Our Team" at bounding box center [103, 156] width 92 height 8
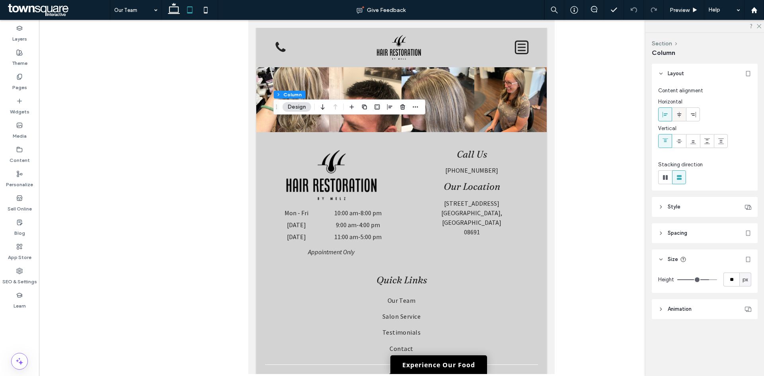
click at [681, 117] on icon at bounding box center [679, 114] width 6 height 6
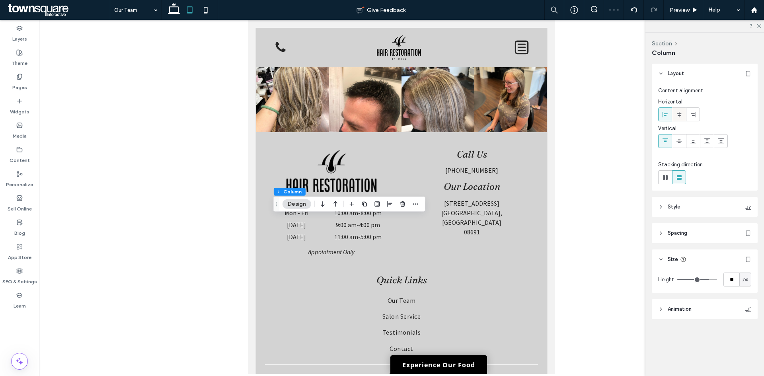
click at [680, 114] on icon at bounding box center [679, 114] width 6 height 6
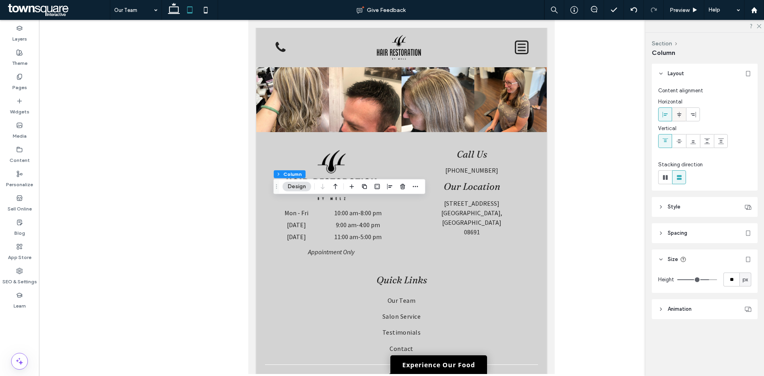
click at [678, 112] on icon at bounding box center [679, 114] width 6 height 6
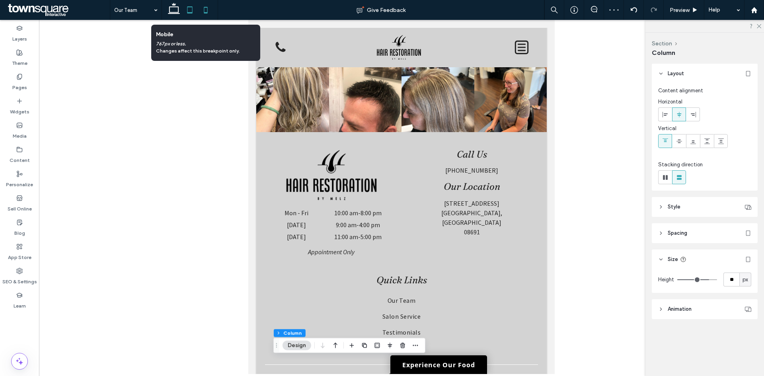
click at [203, 10] on icon at bounding box center [206, 10] width 16 height 16
type input "**"
type input "****"
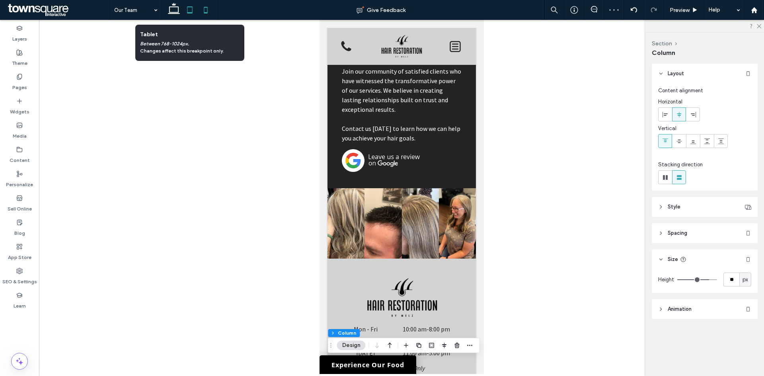
click at [193, 14] on icon at bounding box center [190, 10] width 16 height 16
type input "**"
type input "****"
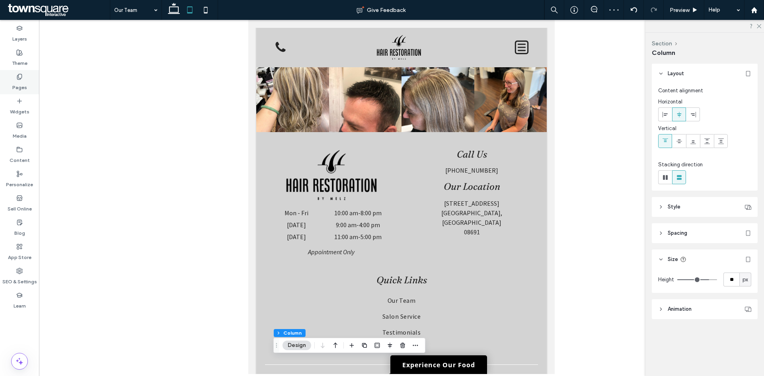
click at [26, 80] on div "Pages" at bounding box center [19, 82] width 39 height 24
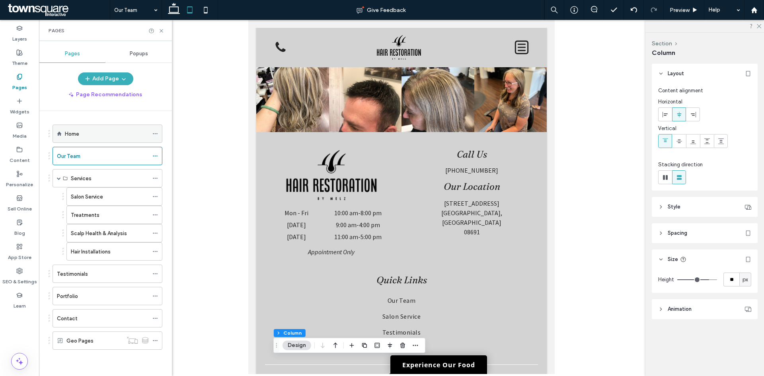
click at [108, 136] on div "Home" at bounding box center [107, 134] width 84 height 8
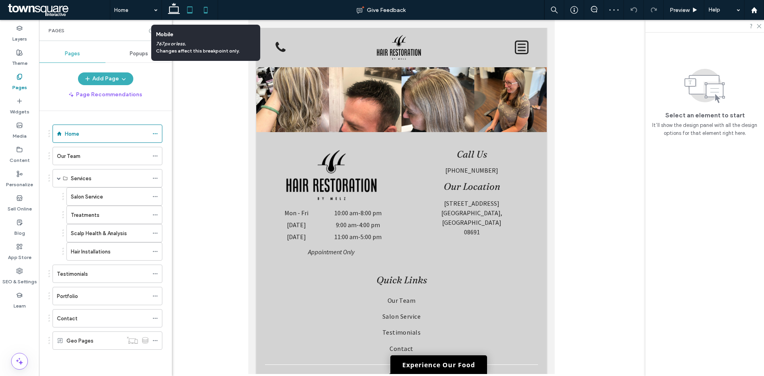
click at [211, 12] on icon at bounding box center [206, 10] width 16 height 16
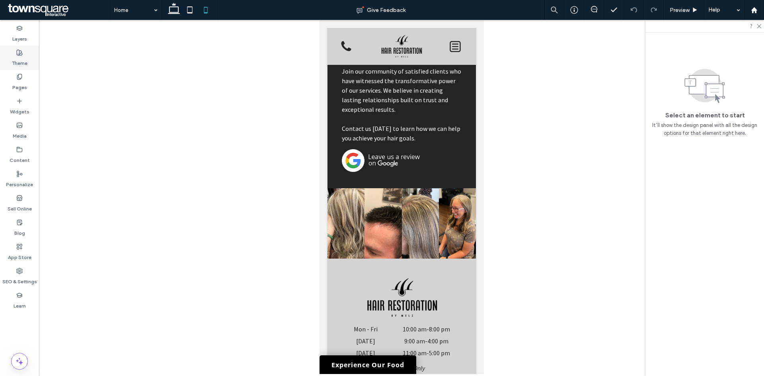
click at [28, 62] on div "Theme" at bounding box center [19, 58] width 39 height 24
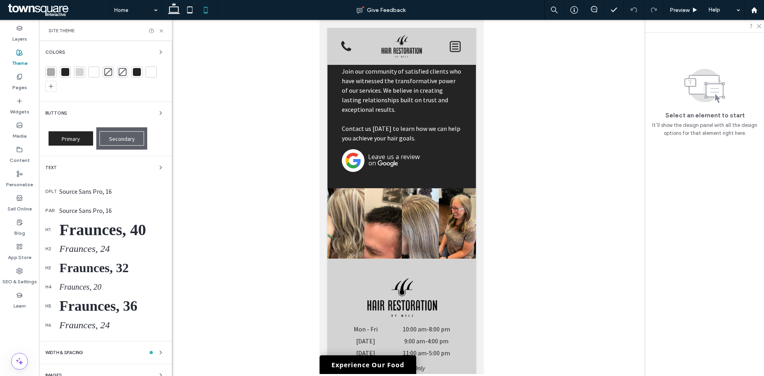
click at [106, 222] on div "Fraunces, 40" at bounding box center [112, 229] width 106 height 19
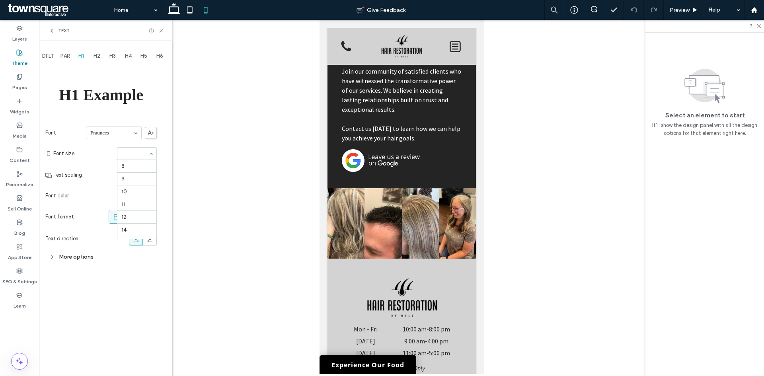
scroll to position [137, 0]
click at [137, 151] on input at bounding box center [134, 154] width 27 height 6
click at [96, 57] on span "H2" at bounding box center [97, 56] width 7 height 6
click at [80, 55] on span "H1" at bounding box center [81, 56] width 6 height 6
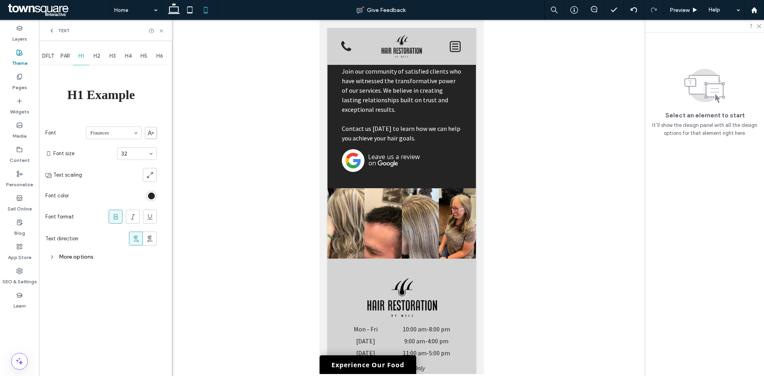
drag, startPoint x: 30, startPoint y: 83, endPoint x: 72, endPoint y: 119, distance: 55.6
click at [30, 83] on div "Pages" at bounding box center [19, 82] width 39 height 24
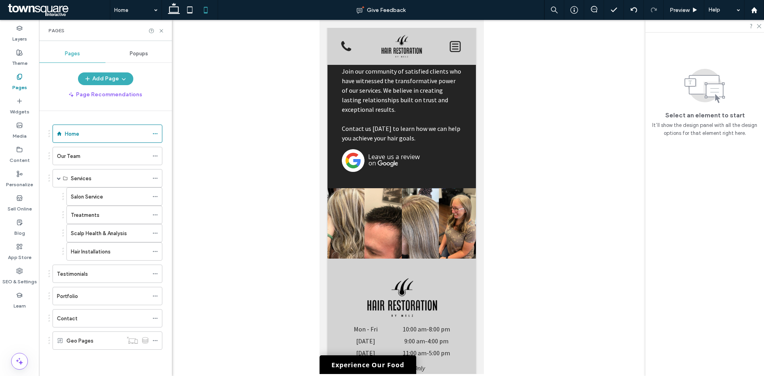
drag, startPoint x: 94, startPoint y: 163, endPoint x: 94, endPoint y: 167, distance: 4.4
click at [94, 162] on div "Our Team" at bounding box center [103, 156] width 92 height 18
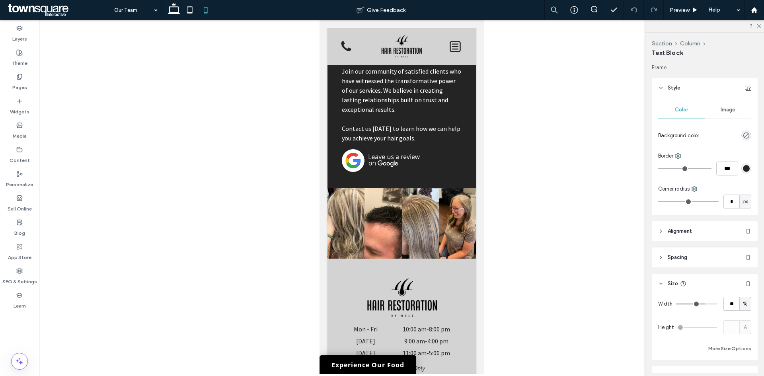
type input "***"
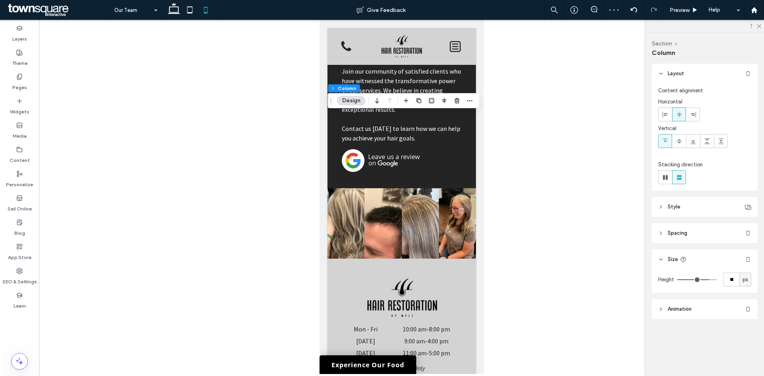
click at [678, 118] on span at bounding box center [679, 114] width 6 height 13
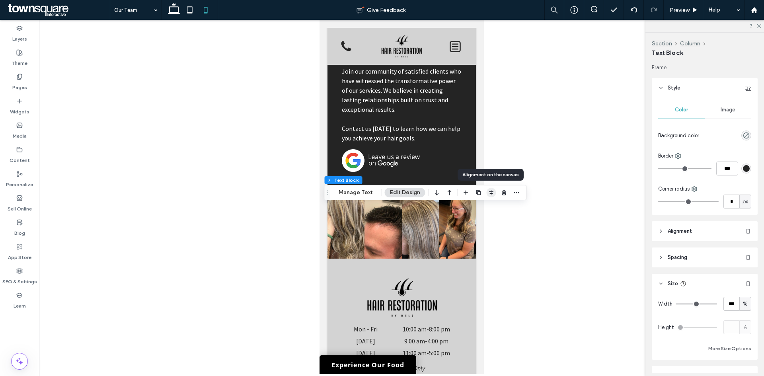
click at [493, 191] on span "button" at bounding box center [492, 193] width 10 height 10
click at [494, 210] on icon "flex-end" at bounding box center [496, 208] width 6 height 6
click at [482, 208] on icon "center" at bounding box center [483, 208] width 6 height 6
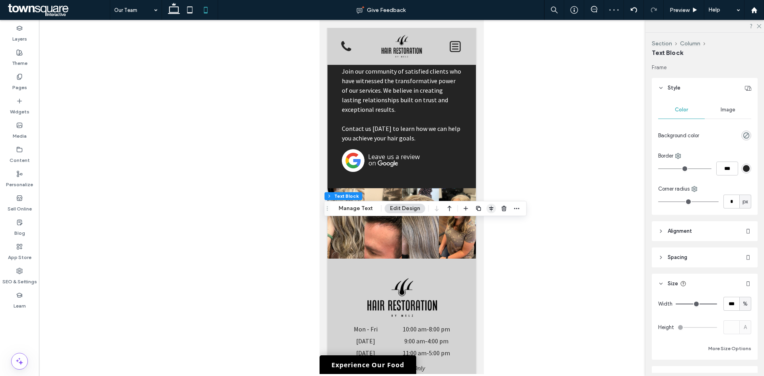
click at [491, 211] on icon "button" at bounding box center [491, 208] width 6 height 6
click at [480, 225] on icon "center" at bounding box center [483, 224] width 6 height 6
click at [488, 210] on icon "button" at bounding box center [491, 208] width 6 height 6
click at [483, 222] on use "center" at bounding box center [483, 224] width 4 height 6
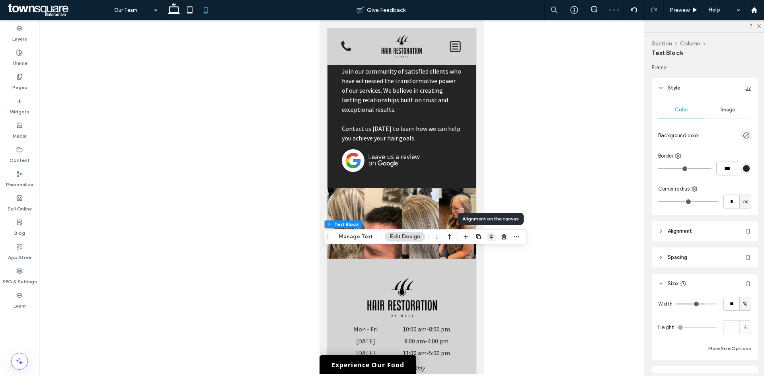
click at [488, 236] on icon "button" at bounding box center [491, 237] width 6 height 6
click at [482, 251] on use "center" at bounding box center [483, 253] width 4 height 6
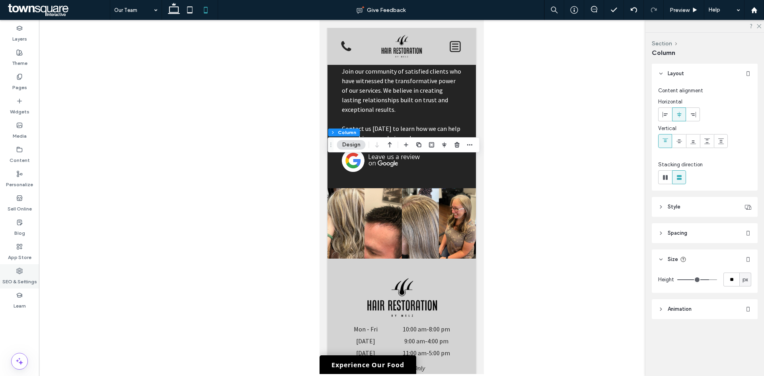
click at [21, 278] on label "SEO & Settings" at bounding box center [19, 279] width 35 height 11
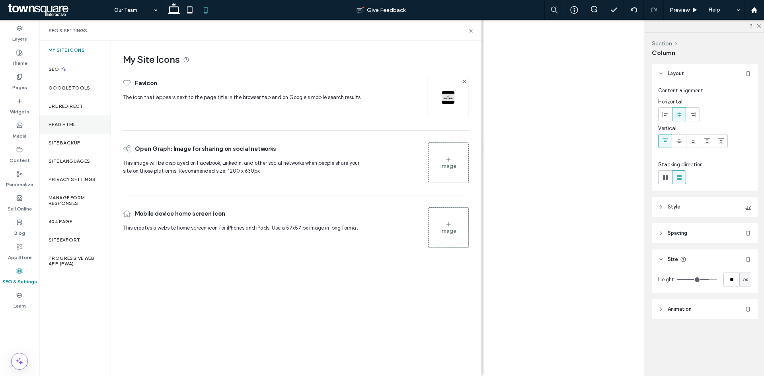
click at [62, 121] on div "Head HTML" at bounding box center [75, 124] width 72 height 18
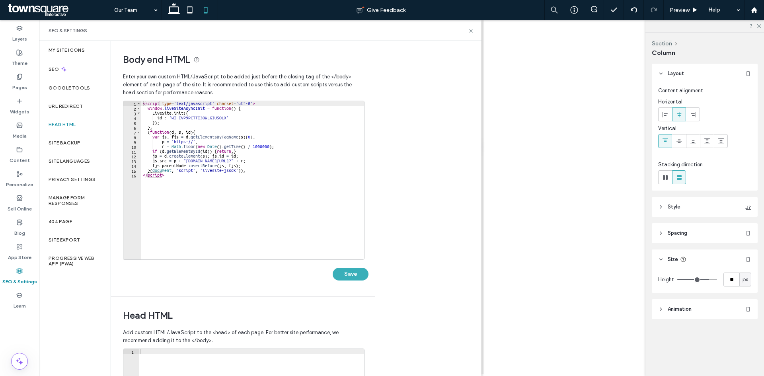
click at [234, 183] on div "< script type = 'text/javascript' charset = 'utf-8' > window . liveSiteAsyncIni…" at bounding box center [252, 185] width 223 height 168
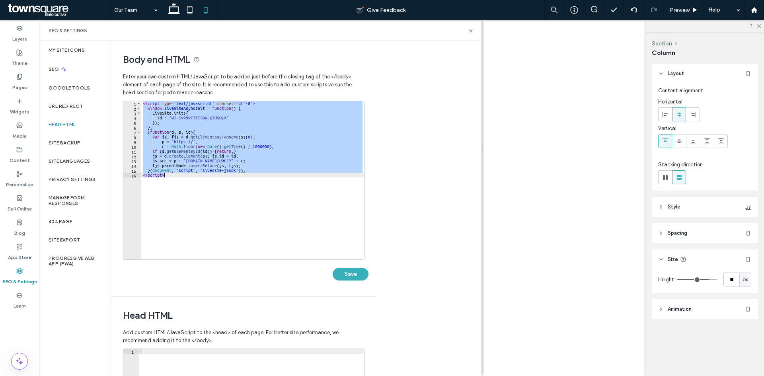
paste textarea "Cursor at row 16"
type textarea "*********"
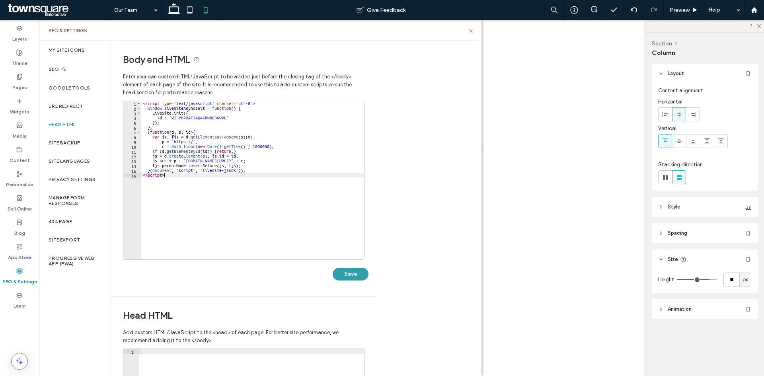
click at [343, 275] on button "Save" at bounding box center [351, 274] width 36 height 13
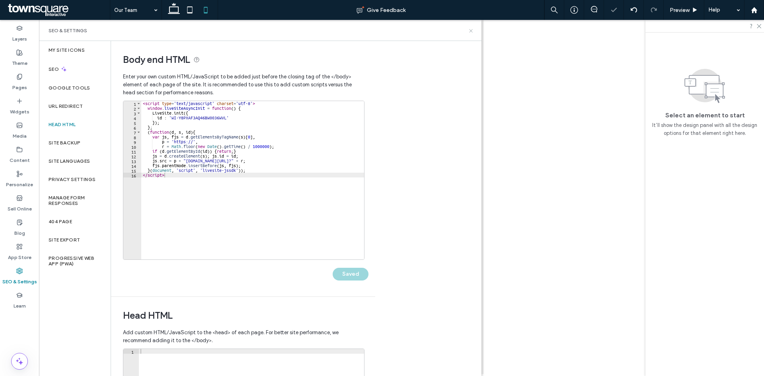
click at [470, 32] on use at bounding box center [470, 30] width 3 height 3
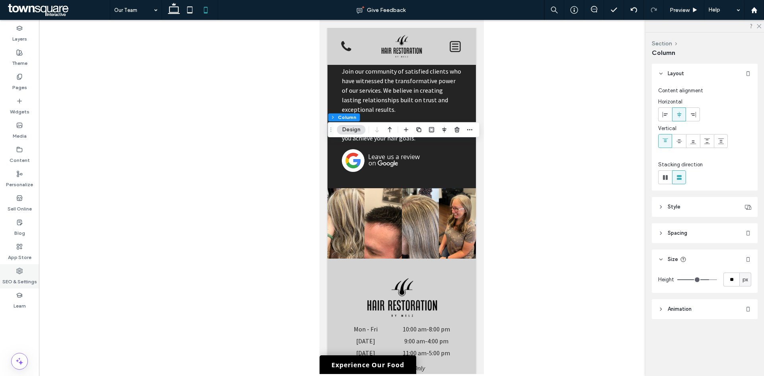
click at [26, 277] on label "SEO & Settings" at bounding box center [19, 279] width 35 height 11
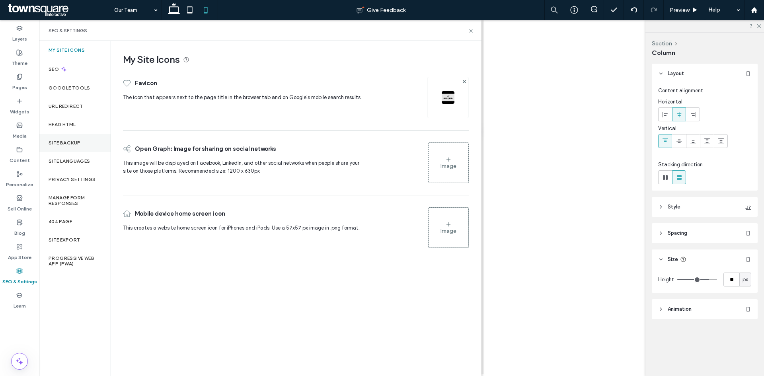
click at [84, 142] on div "Site Backup" at bounding box center [75, 143] width 72 height 18
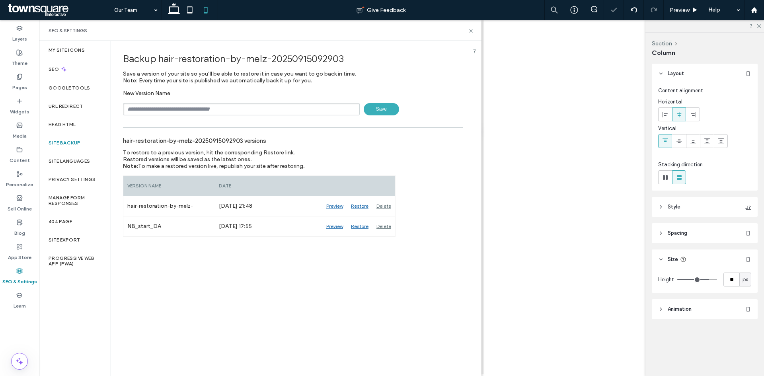
click at [183, 106] on input "text" at bounding box center [241, 109] width 237 height 12
type input "**********"
click at [374, 110] on span "Save" at bounding box center [381, 109] width 35 height 12
click at [473, 29] on icon at bounding box center [471, 31] width 6 height 6
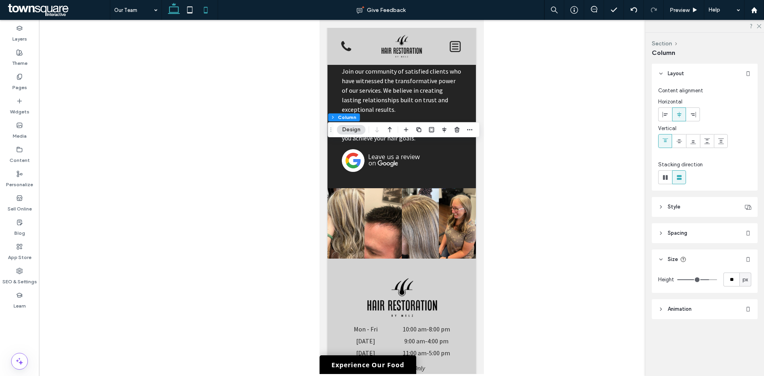
click at [170, 13] on use at bounding box center [174, 8] width 12 height 11
type input "**"
type input "****"
type input "**"
type input "*****"
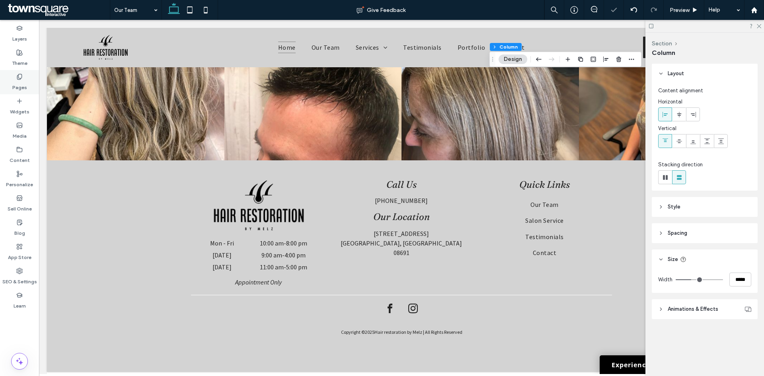
click at [9, 76] on div "Pages" at bounding box center [19, 82] width 39 height 24
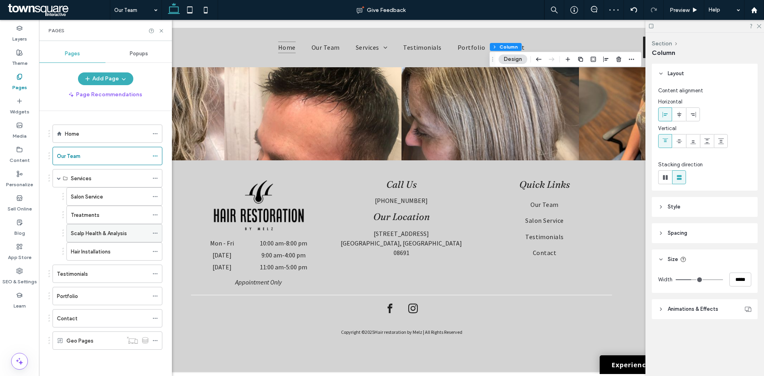
click at [154, 232] on icon at bounding box center [155, 233] width 6 height 6
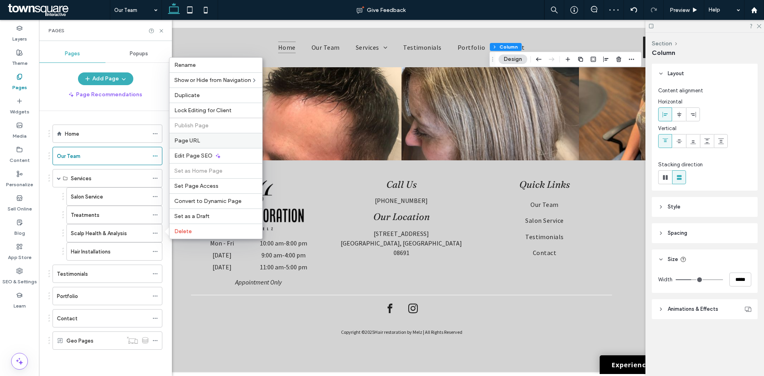
click at [202, 146] on div "Page URL" at bounding box center [216, 140] width 93 height 15
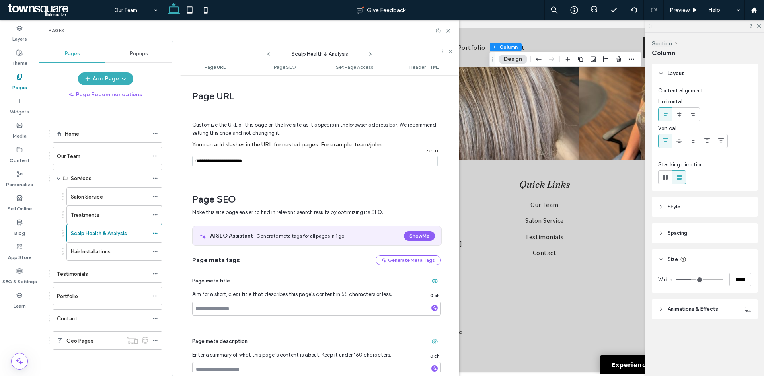
click at [231, 160] on input "notEmpty" at bounding box center [315, 161] width 246 height 10
type input "**********"
click at [248, 179] on div "Page URL Customize the URL of this page on the live site as it appears in the b…" at bounding box center [319, 225] width 279 height 293
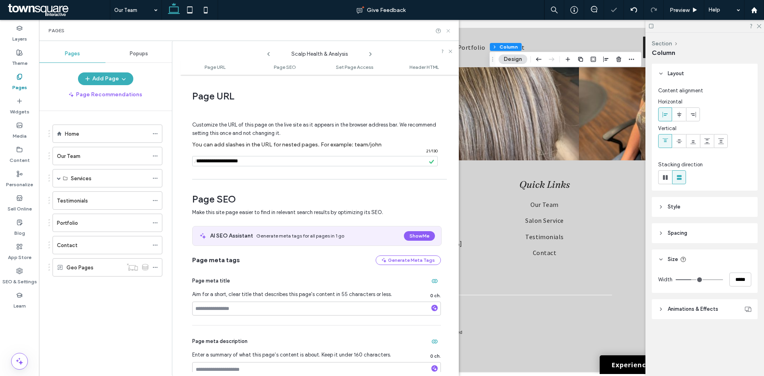
click at [448, 30] on use at bounding box center [447, 30] width 3 height 3
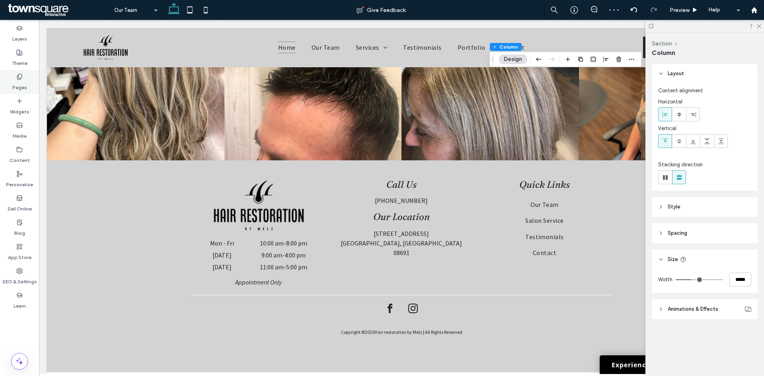
click at [30, 74] on div "Pages" at bounding box center [19, 82] width 39 height 24
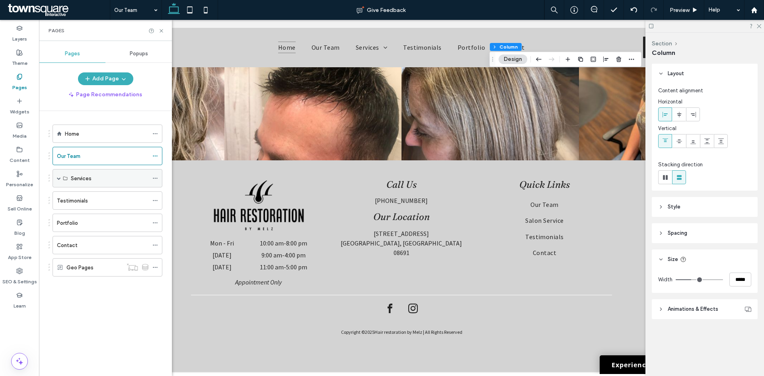
click at [58, 175] on span at bounding box center [59, 179] width 4 height 18
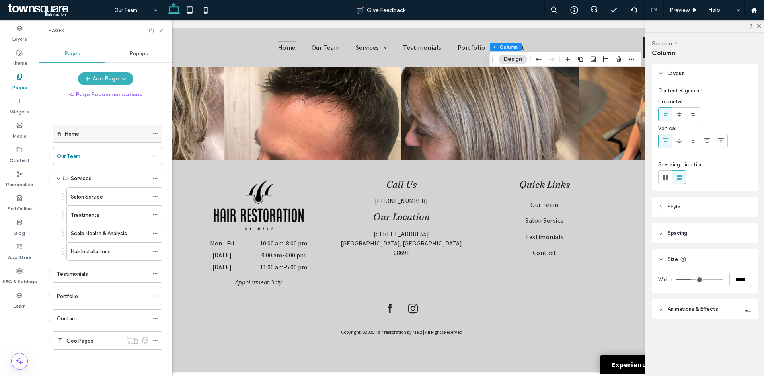
click at [101, 136] on div "Home" at bounding box center [107, 134] width 84 height 8
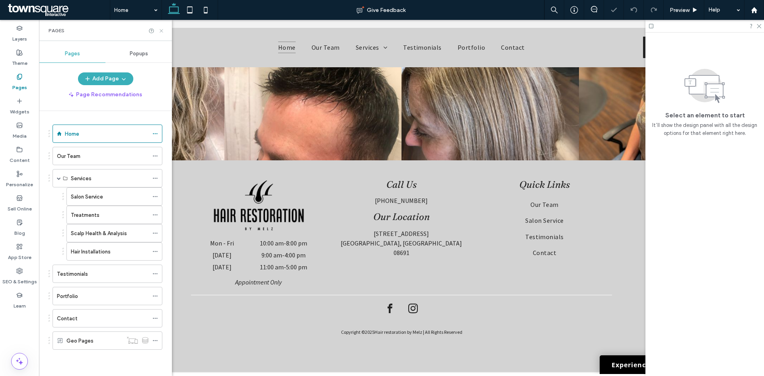
click at [163, 32] on use at bounding box center [161, 30] width 3 height 3
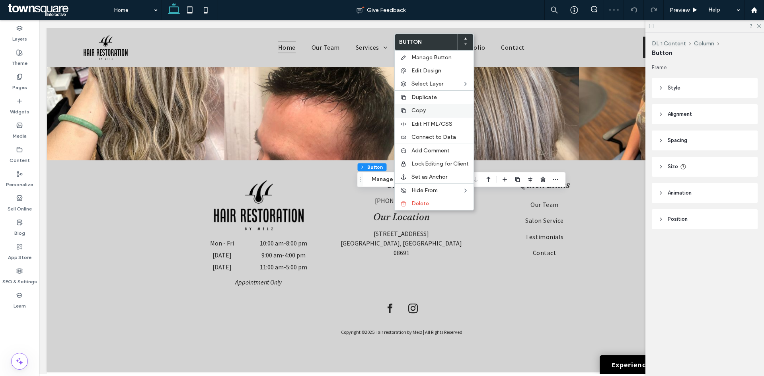
click at [424, 111] on span "Copy" at bounding box center [418, 110] width 14 height 7
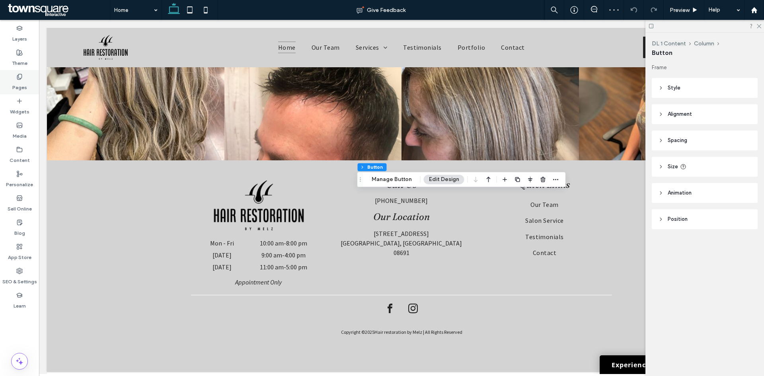
click at [20, 82] on div at bounding box center [382, 188] width 764 height 376
click at [21, 83] on label "Pages" at bounding box center [19, 85] width 15 height 11
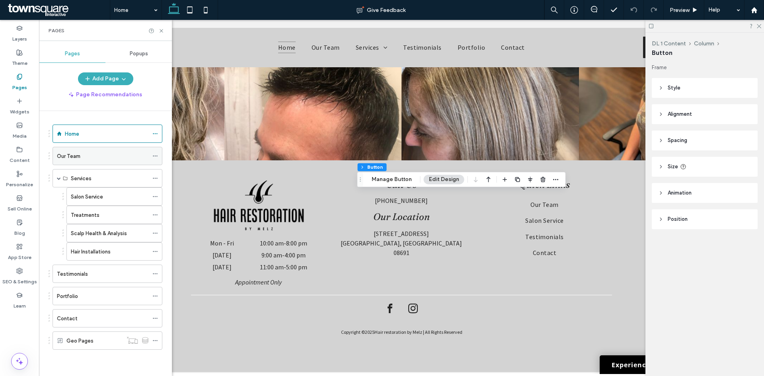
click at [105, 160] on div "Our Team" at bounding box center [103, 156] width 92 height 8
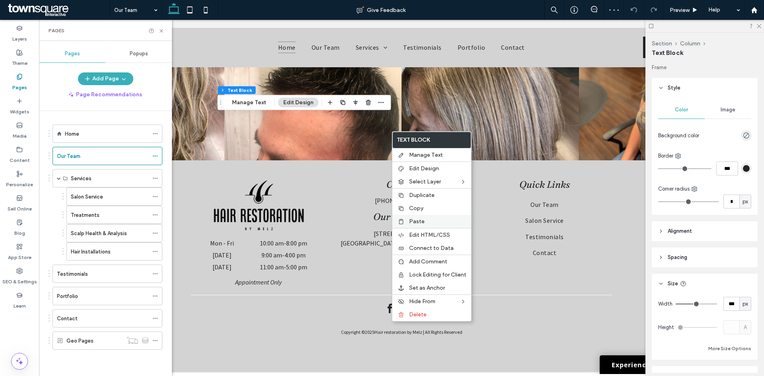
click at [419, 224] on span "Paste" at bounding box center [417, 221] width 16 height 7
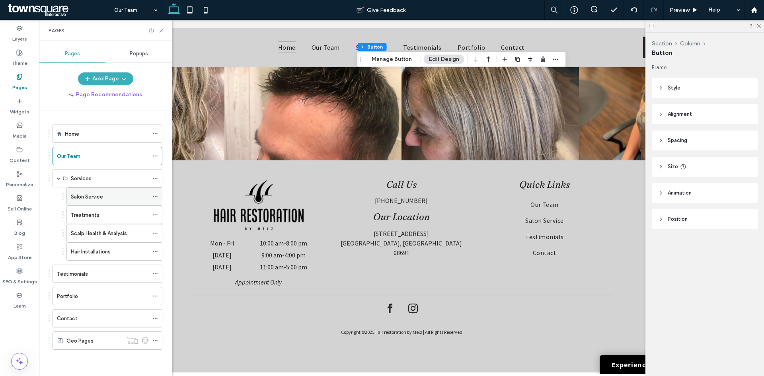
click at [97, 192] on div "Salon Service" at bounding box center [110, 197] width 78 height 18
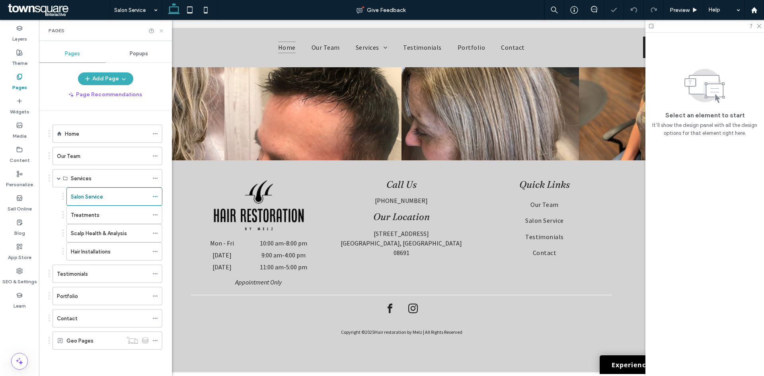
click at [164, 31] on icon at bounding box center [161, 31] width 6 height 6
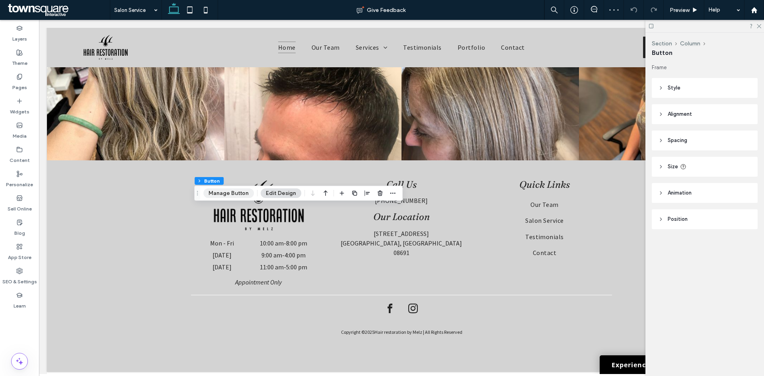
click at [230, 191] on button "Manage Button" at bounding box center [228, 194] width 51 height 10
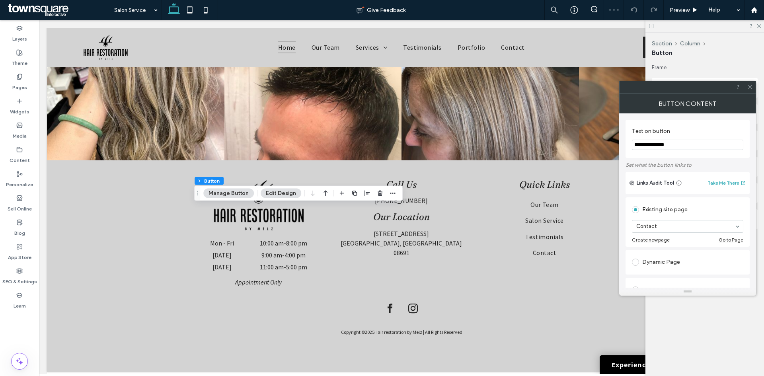
click at [679, 141] on input "**********" at bounding box center [687, 145] width 111 height 10
type input "********"
click at [748, 84] on icon at bounding box center [750, 87] width 6 height 6
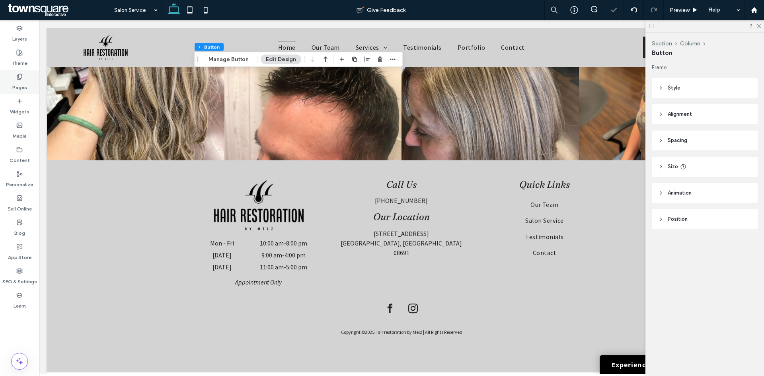
click at [31, 83] on div "Pages" at bounding box center [19, 82] width 39 height 24
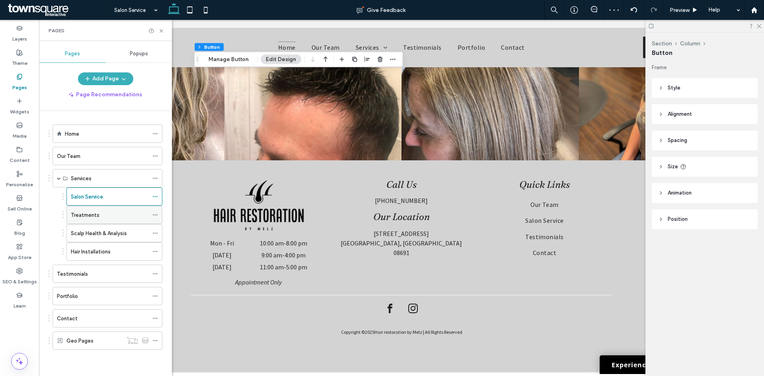
click at [119, 214] on div "Treatments" at bounding box center [110, 215] width 78 height 8
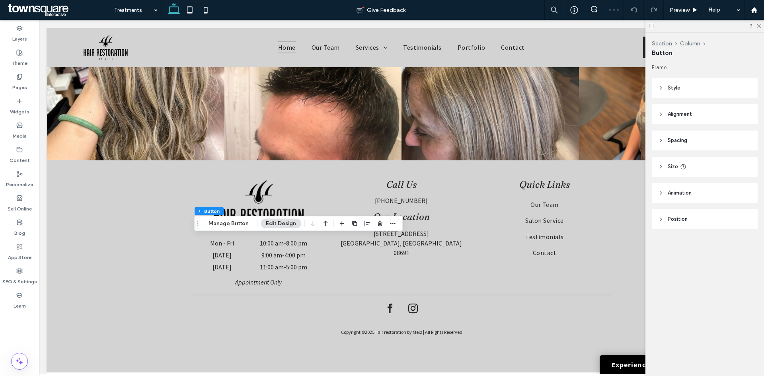
type input "**"
click at [237, 227] on button "Manage Button" at bounding box center [228, 224] width 51 height 10
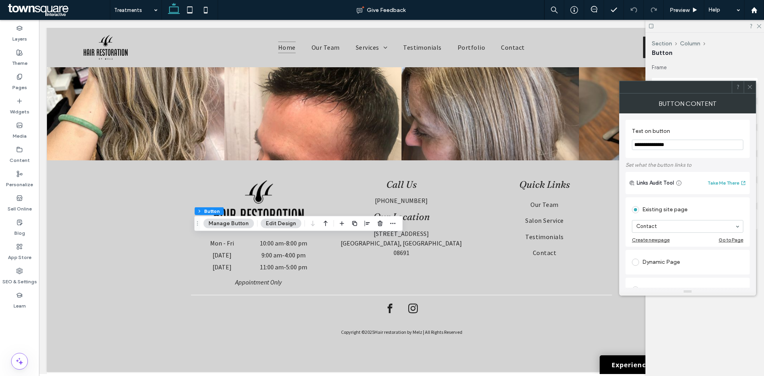
click at [687, 145] on input "**********" at bounding box center [687, 145] width 111 height 10
type input "********"
click at [750, 85] on icon at bounding box center [750, 87] width 6 height 6
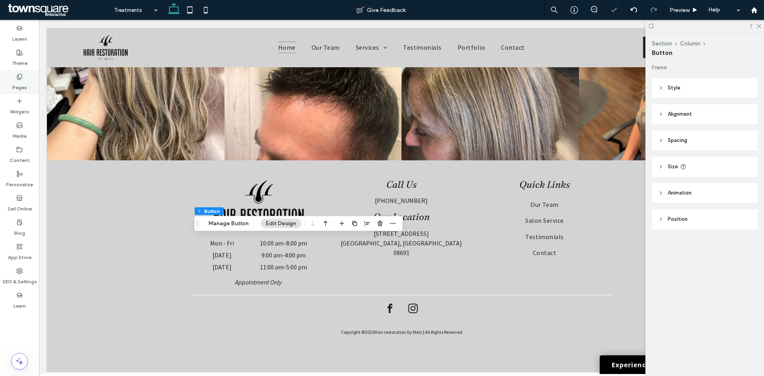
click at [27, 94] on div "Pages" at bounding box center [19, 82] width 39 height 24
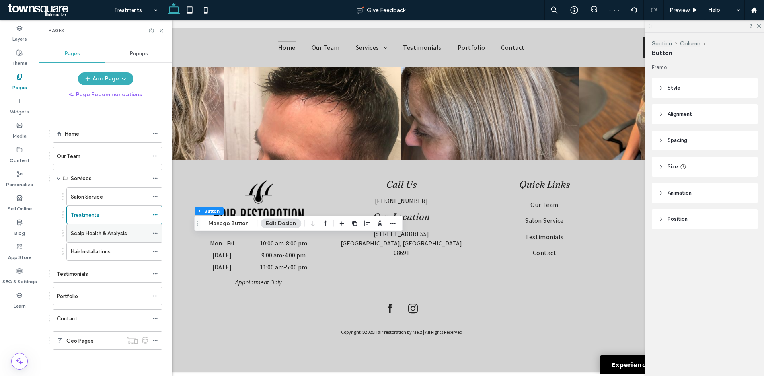
click at [107, 240] on div "Scalp Health & Analysis" at bounding box center [110, 233] width 78 height 18
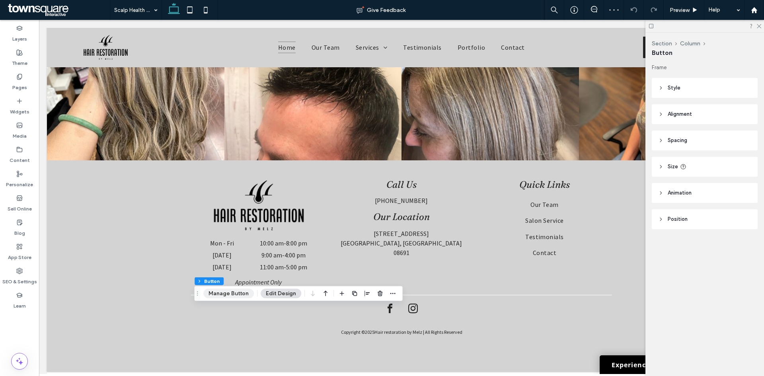
click at [238, 291] on button "Manage Button" at bounding box center [228, 294] width 51 height 10
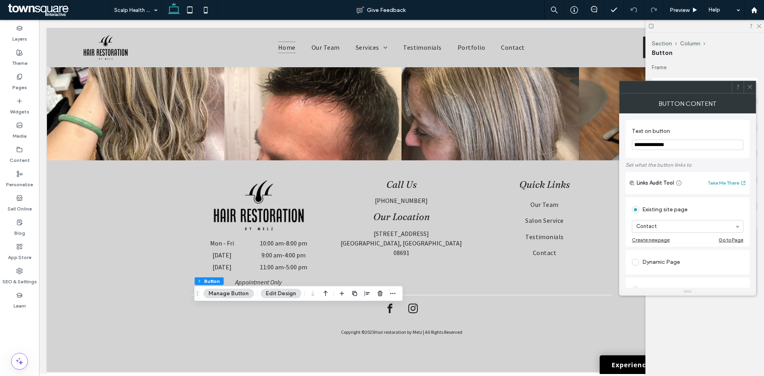
click at [671, 144] on input "**********" at bounding box center [687, 145] width 111 height 10
type input "********"
click at [753, 87] on div at bounding box center [750, 87] width 12 height 12
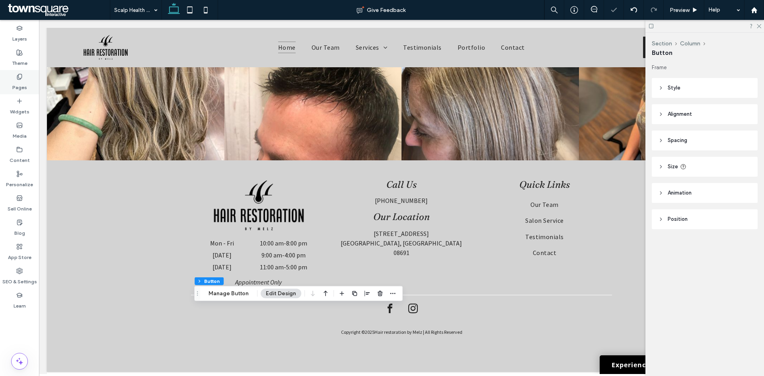
click at [19, 80] on label "Pages" at bounding box center [19, 85] width 15 height 11
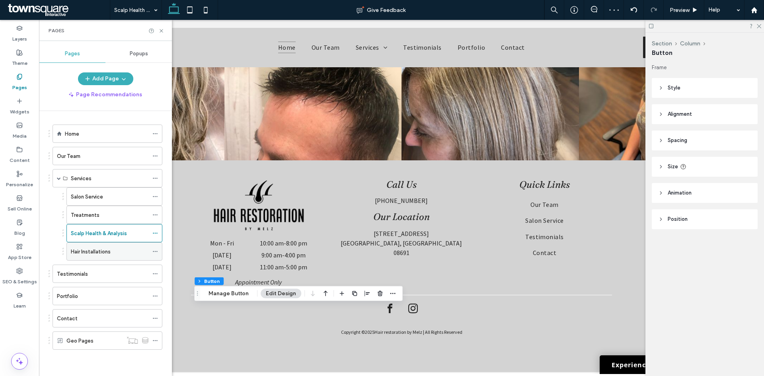
click at [94, 256] on div "Hair Installations" at bounding box center [110, 252] width 78 height 18
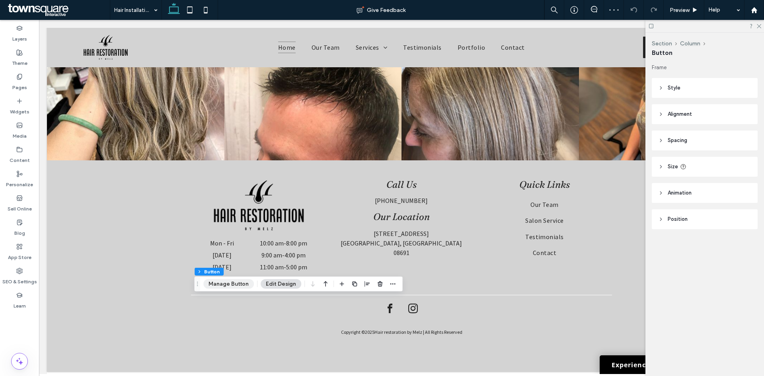
click at [241, 282] on button "Manage Button" at bounding box center [228, 284] width 51 height 10
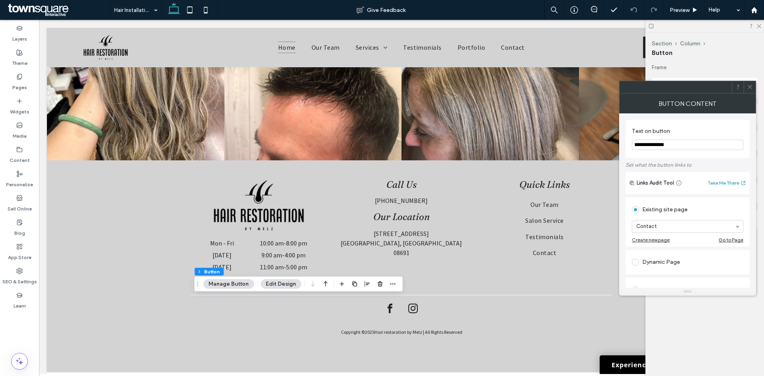
click at [670, 140] on input "**********" at bounding box center [687, 145] width 111 height 10
type input "********"
click at [685, 133] on label "Text on button" at bounding box center [686, 132] width 108 height 9
click at [753, 86] on div at bounding box center [750, 87] width 12 height 12
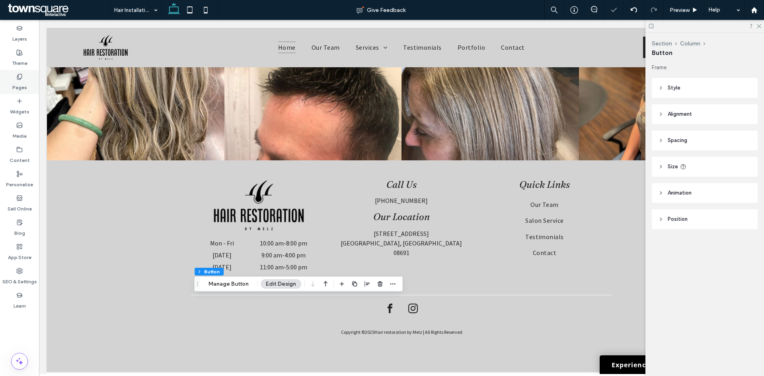
click at [10, 85] on div "Pages" at bounding box center [19, 82] width 39 height 24
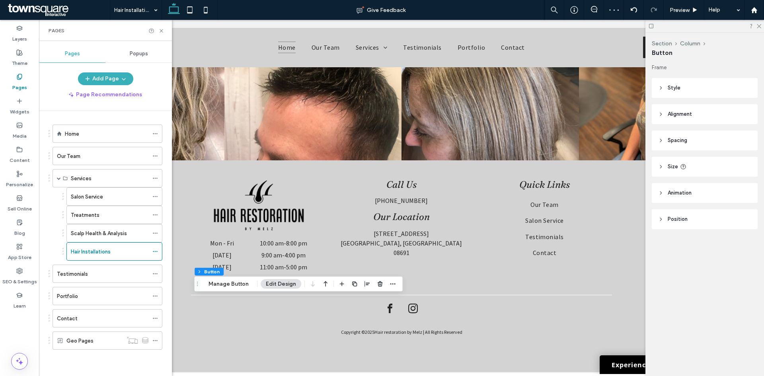
drag, startPoint x: 102, startPoint y: 280, endPoint x: 102, endPoint y: 285, distance: 5.6
click at [102, 280] on div "Testimonials" at bounding box center [103, 274] width 92 height 18
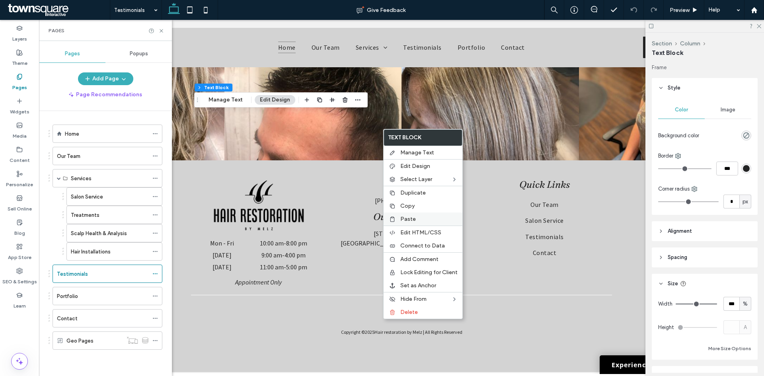
click at [419, 218] on label "Paste" at bounding box center [428, 219] width 57 height 7
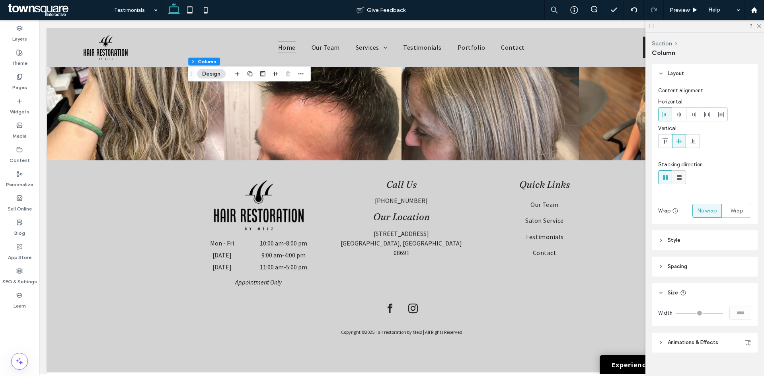
click at [679, 174] on icon at bounding box center [679, 177] width 8 height 8
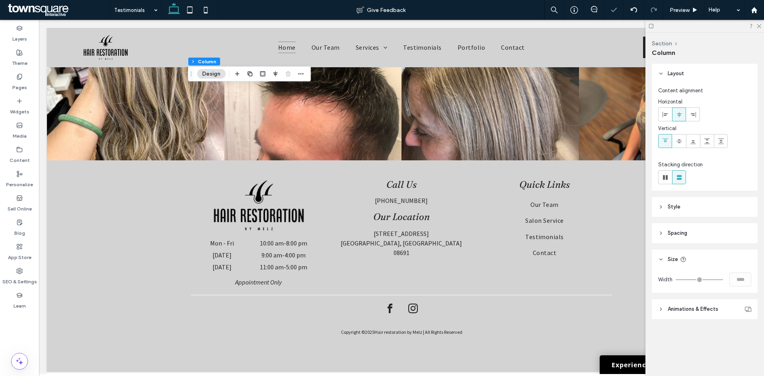
type input "*"
click at [709, 230] on header "Spacing" at bounding box center [705, 233] width 106 height 20
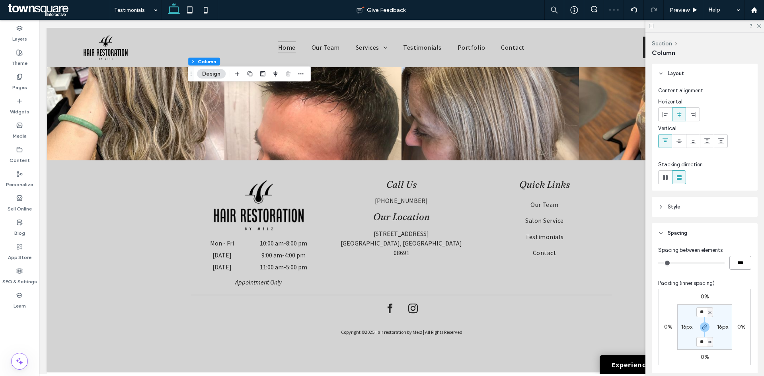
click at [733, 265] on input "***" at bounding box center [740, 263] width 22 height 14
type input "**"
type input "****"
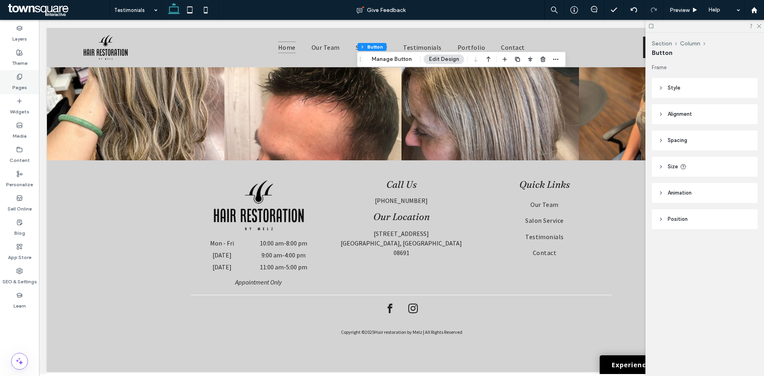
click at [25, 80] on label "Pages" at bounding box center [19, 85] width 15 height 11
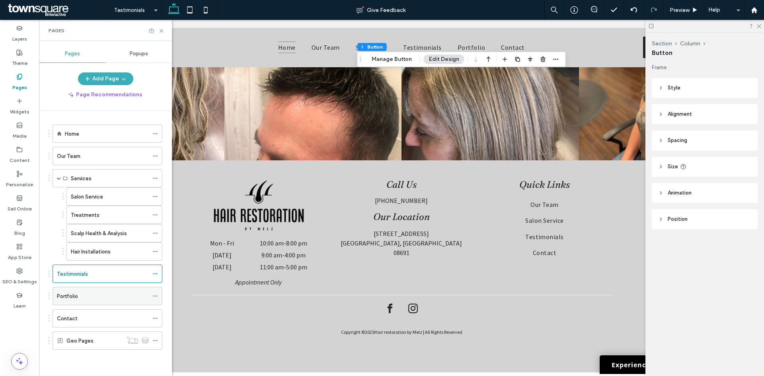
click at [98, 299] on div "Portfolio" at bounding box center [103, 296] width 92 height 8
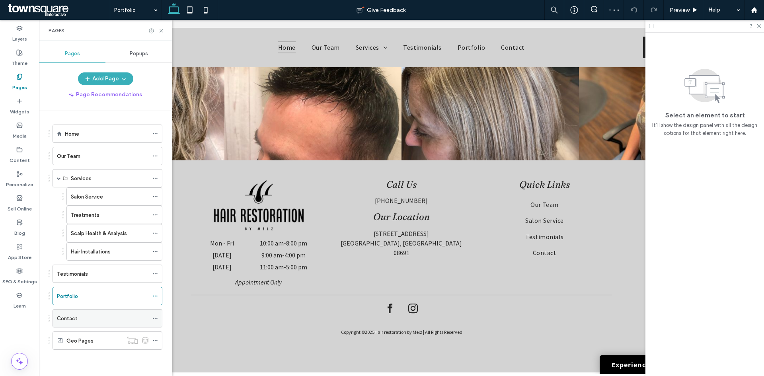
click at [97, 318] on div "Contact" at bounding box center [103, 318] width 92 height 8
click at [162, 30] on use at bounding box center [161, 30] width 3 height 3
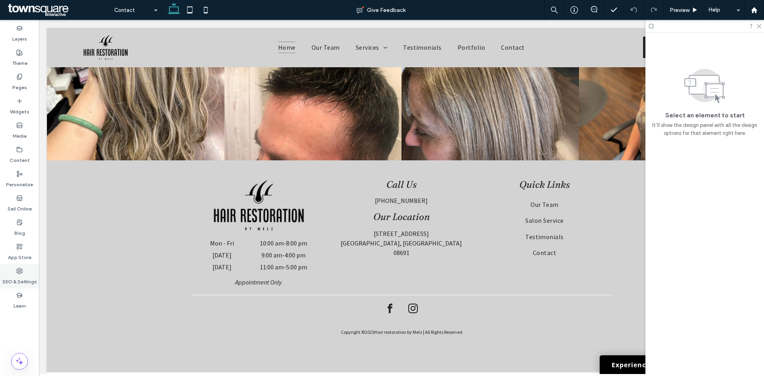
click at [22, 279] on label "SEO & Settings" at bounding box center [19, 279] width 35 height 11
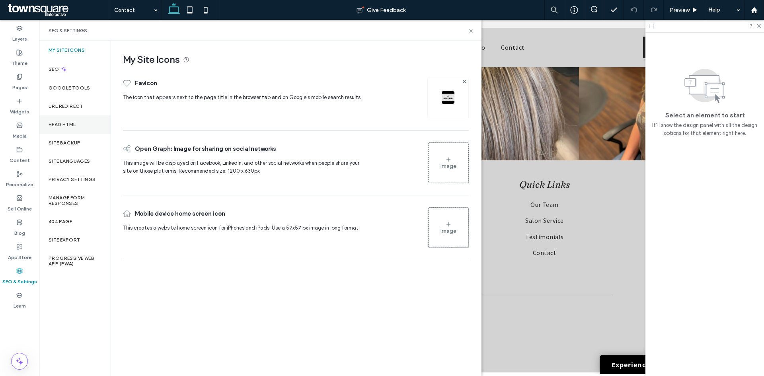
click at [62, 125] on label "Head HTML" at bounding box center [62, 125] width 27 height 6
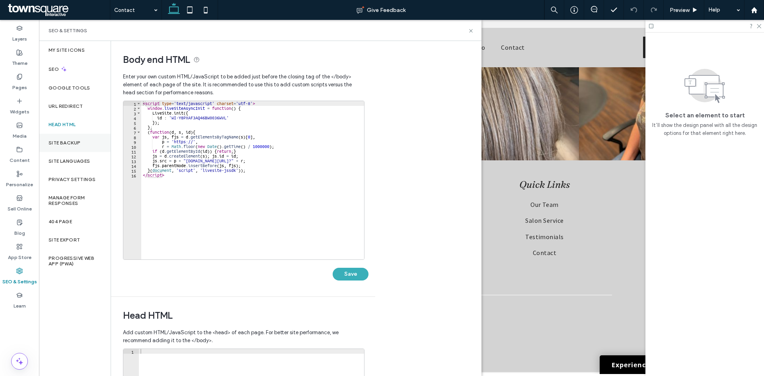
click at [66, 137] on div "Site Backup" at bounding box center [75, 143] width 72 height 18
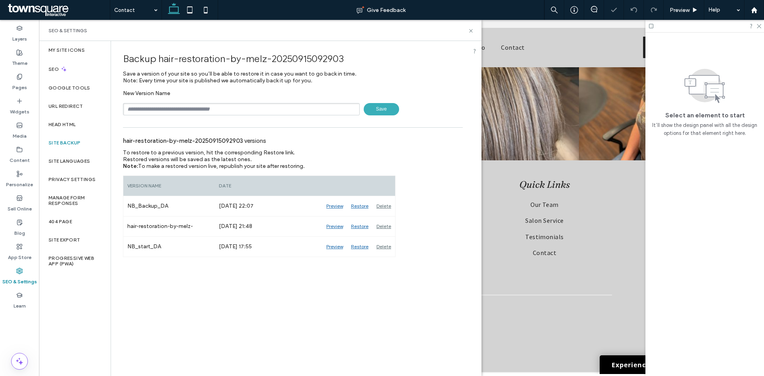
click at [262, 114] on input "text" at bounding box center [241, 109] width 237 height 12
type input "**********"
click at [473, 32] on icon at bounding box center [471, 31] width 6 height 6
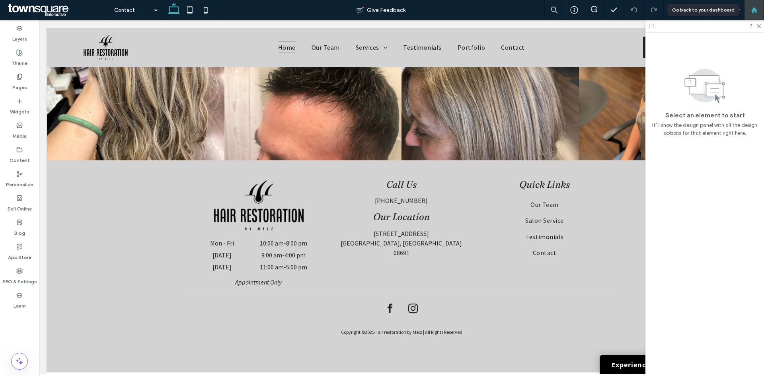
click at [753, 13] on icon at bounding box center [754, 10] width 7 height 7
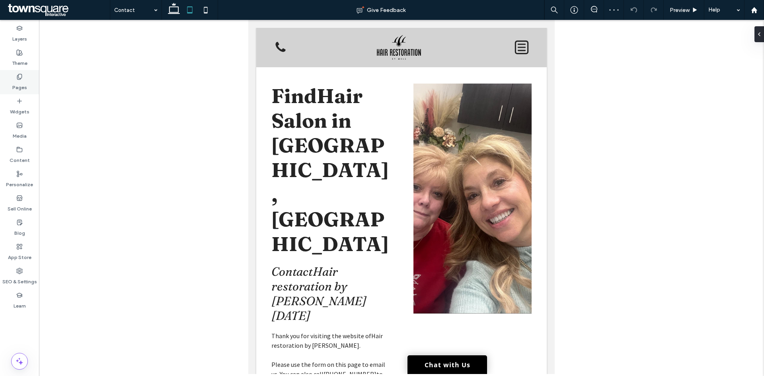
click at [18, 80] on icon at bounding box center [19, 77] width 6 height 6
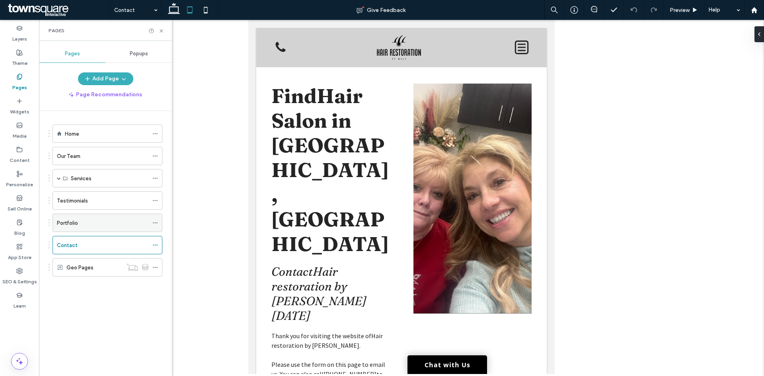
click at [94, 215] on div "Portfolio" at bounding box center [103, 223] width 92 height 18
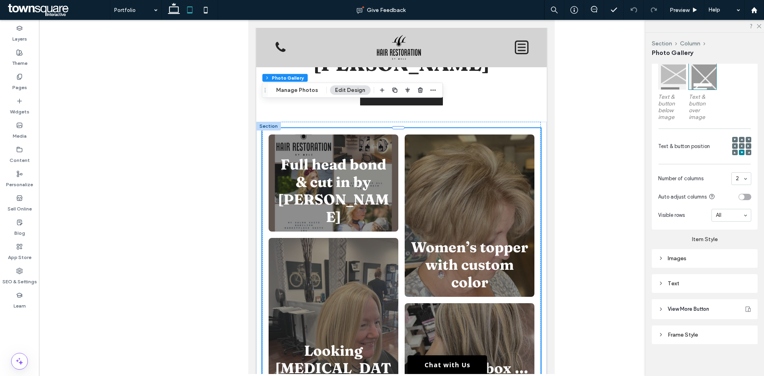
scroll to position [247, 0]
click at [202, 12] on icon at bounding box center [206, 10] width 16 height 16
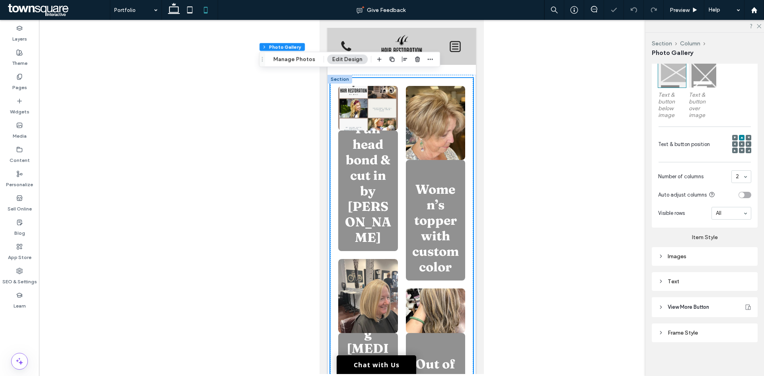
scroll to position [80, 0]
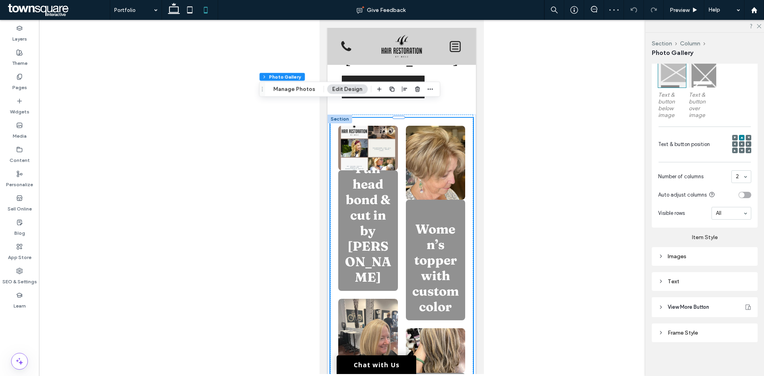
click at [423, 152] on link at bounding box center [435, 162] width 63 height 78
click at [706, 285] on div "Text" at bounding box center [704, 281] width 93 height 7
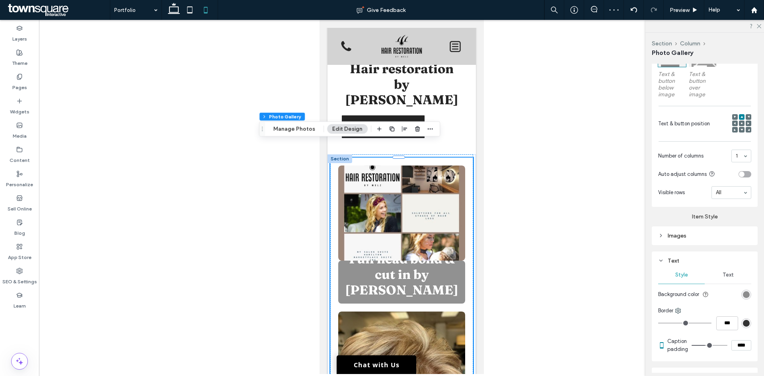
scroll to position [168, 0]
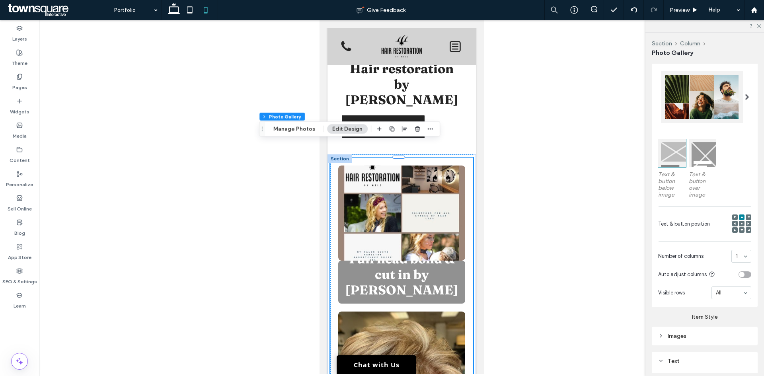
click at [702, 160] on div at bounding box center [703, 153] width 28 height 28
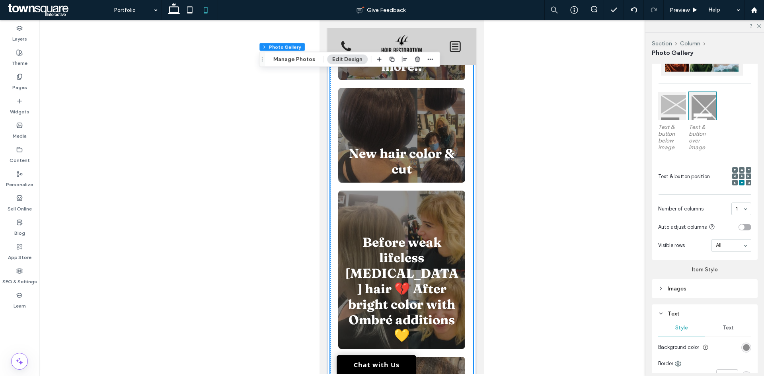
scroll to position [287, 0]
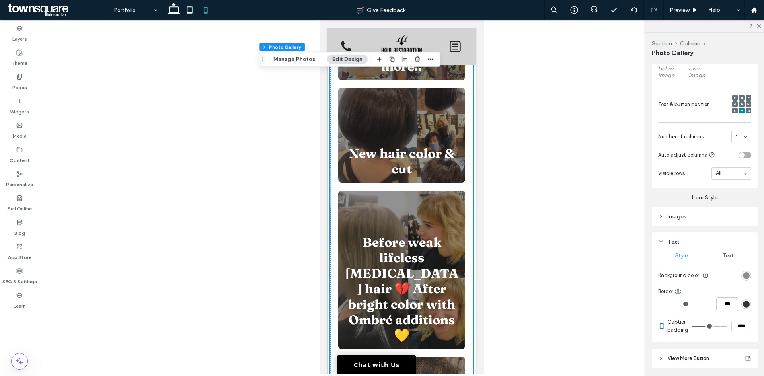
click at [727, 265] on div "Text" at bounding box center [728, 256] width 47 height 18
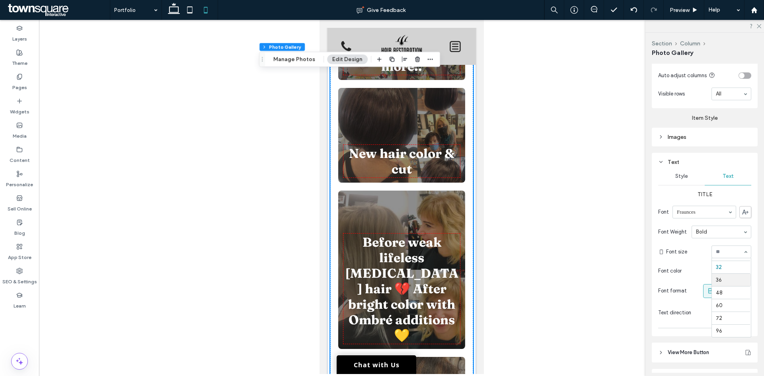
scroll to position [85, 0]
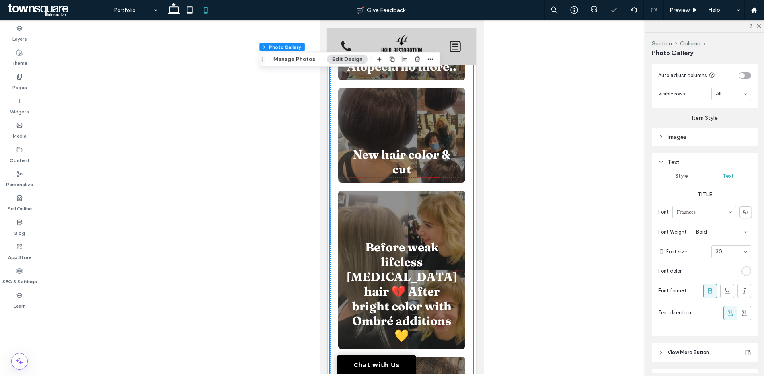
click at [731, 255] on input at bounding box center [729, 252] width 27 height 6
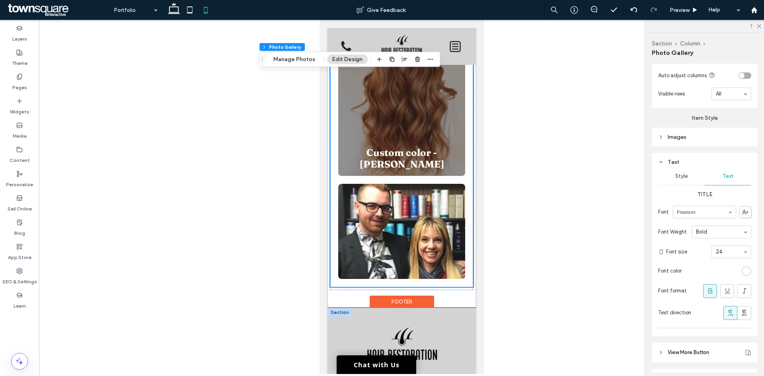
scroll to position [3581, 0]
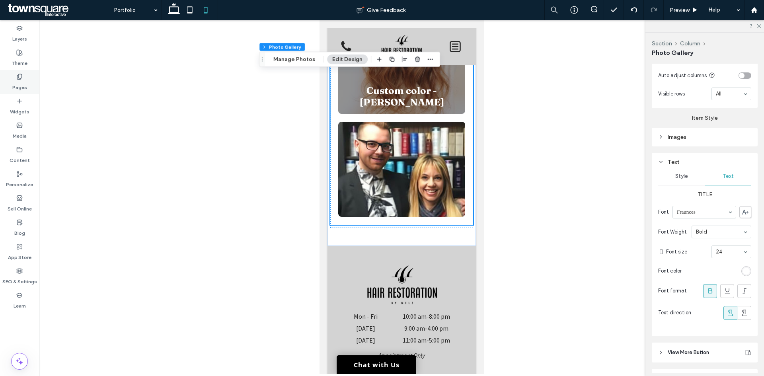
click at [25, 80] on div "Pages" at bounding box center [19, 82] width 39 height 24
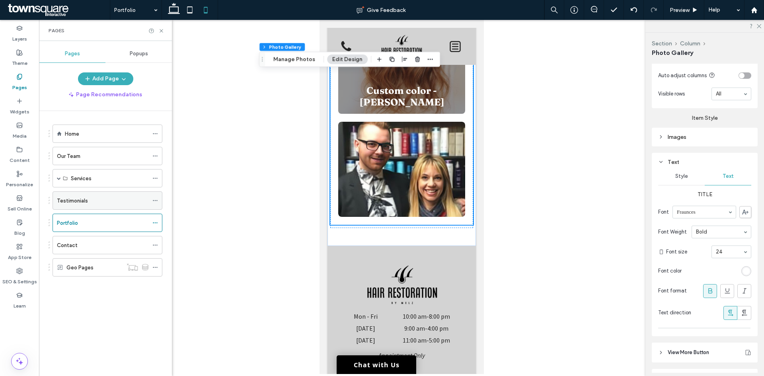
click at [105, 205] on div "Testimonials" at bounding box center [103, 201] width 92 height 8
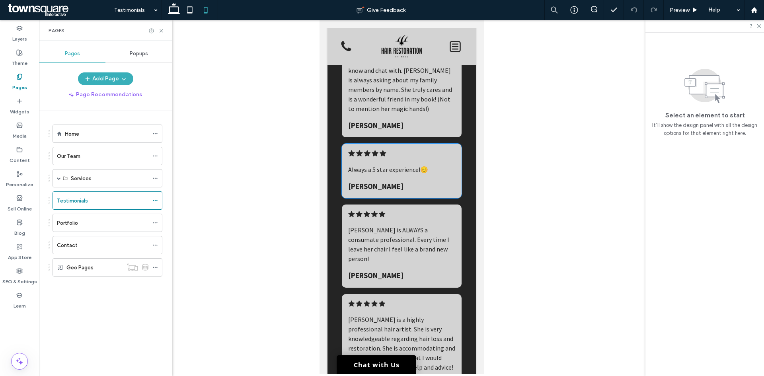
scroll to position [2189, 0]
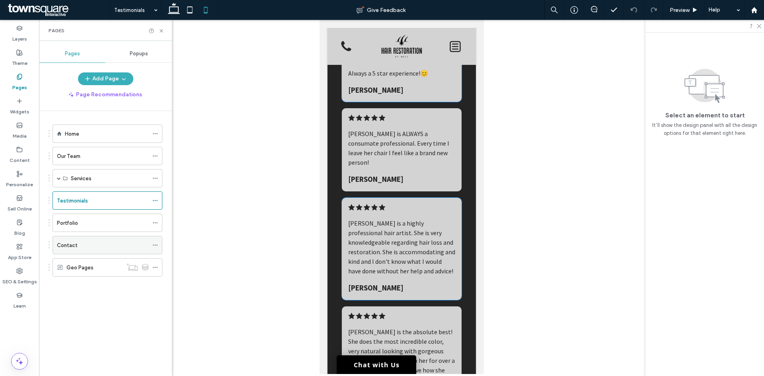
click at [108, 249] on div "Contact" at bounding box center [103, 245] width 92 height 8
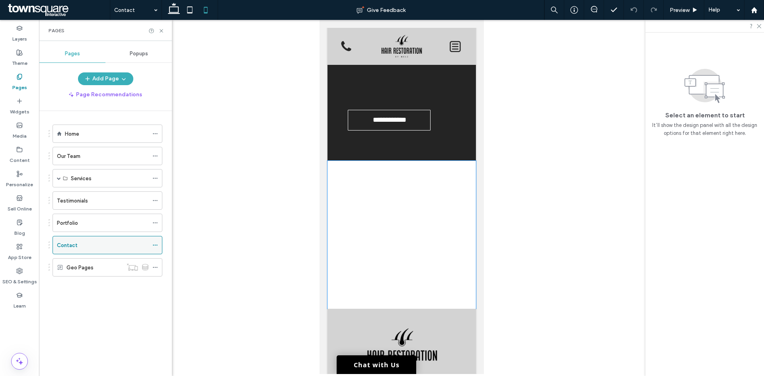
scroll to position [836, 0]
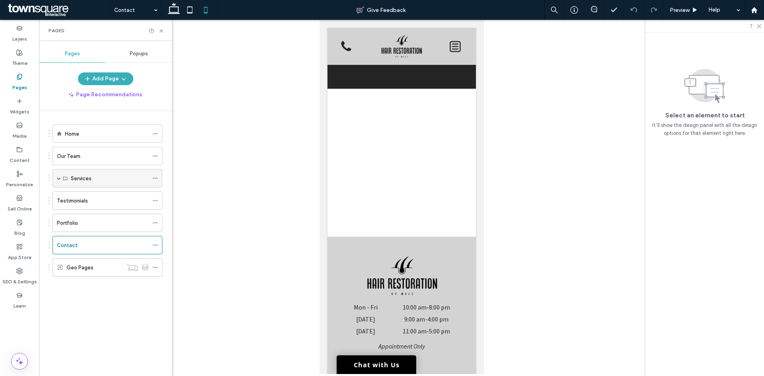
click at [58, 178] on span at bounding box center [59, 178] width 4 height 4
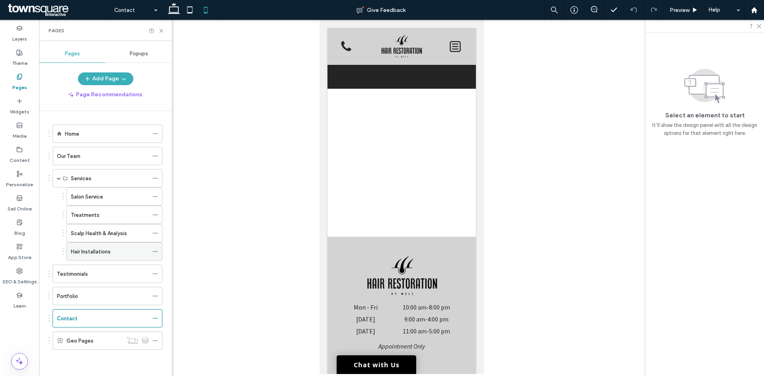
click at [103, 256] on div "Hair Installations" at bounding box center [110, 252] width 78 height 18
click at [104, 158] on div "Our Team" at bounding box center [103, 156] width 92 height 8
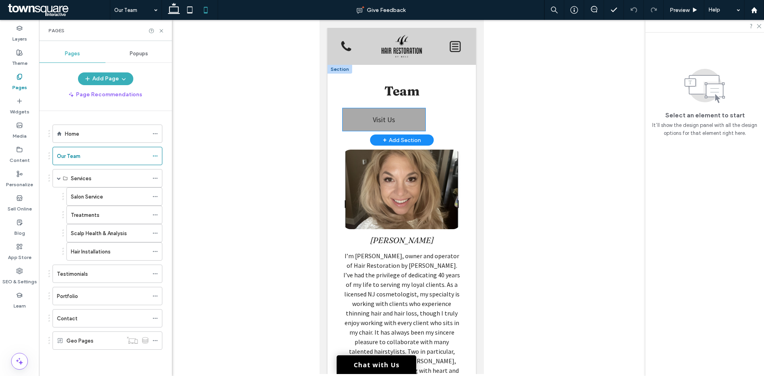
click at [378, 122] on span "Visit Us" at bounding box center [383, 119] width 22 height 9
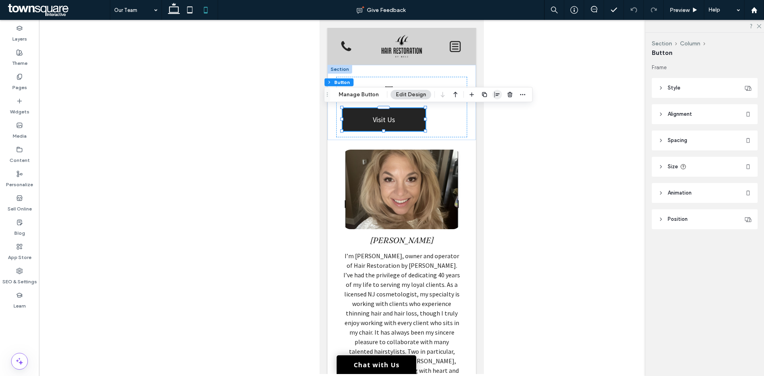
click at [493, 95] on span "button" at bounding box center [498, 95] width 10 height 10
click at [489, 110] on icon "center" at bounding box center [489, 110] width 6 height 6
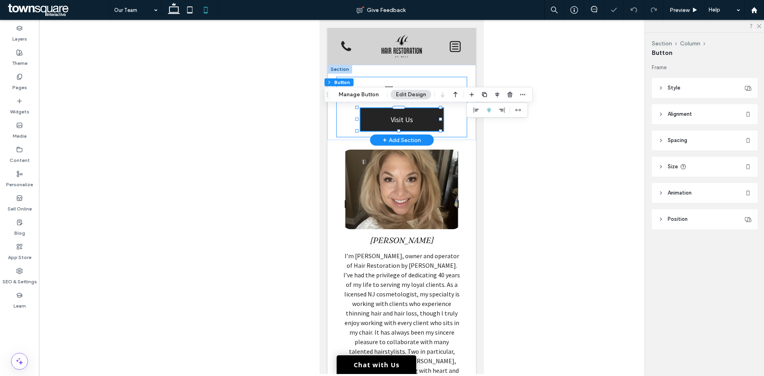
click at [452, 124] on div "Team Visit Us" at bounding box center [401, 107] width 131 height 60
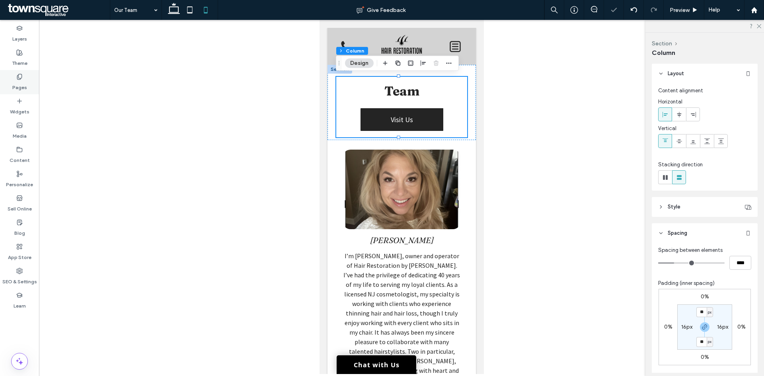
click at [21, 87] on label "Pages" at bounding box center [19, 85] width 15 height 11
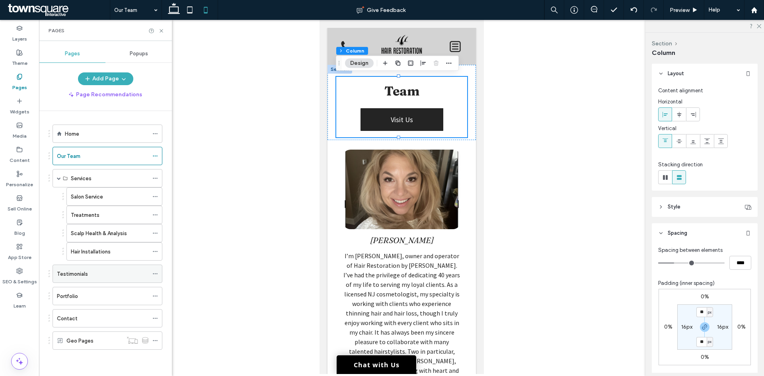
click at [88, 271] on div "Testimonials" at bounding box center [103, 274] width 92 height 8
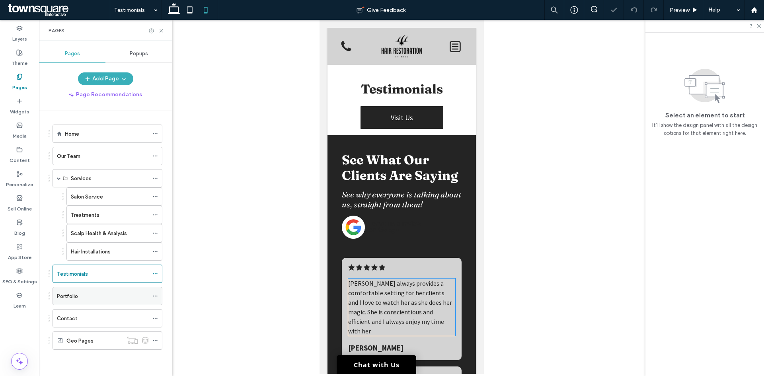
click at [87, 300] on div "Portfolio" at bounding box center [103, 296] width 92 height 8
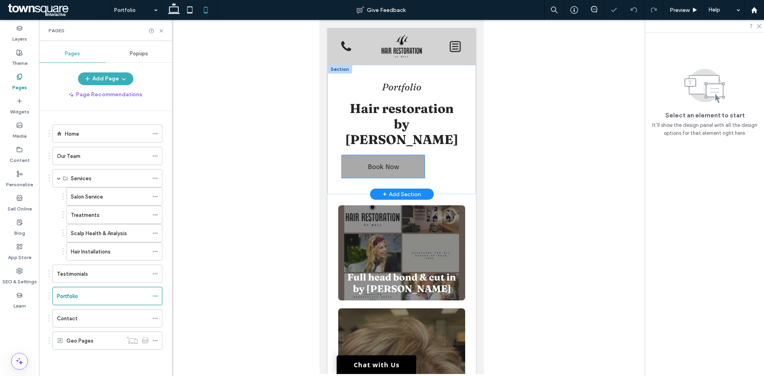
click at [404, 155] on link "Book Now" at bounding box center [382, 166] width 83 height 23
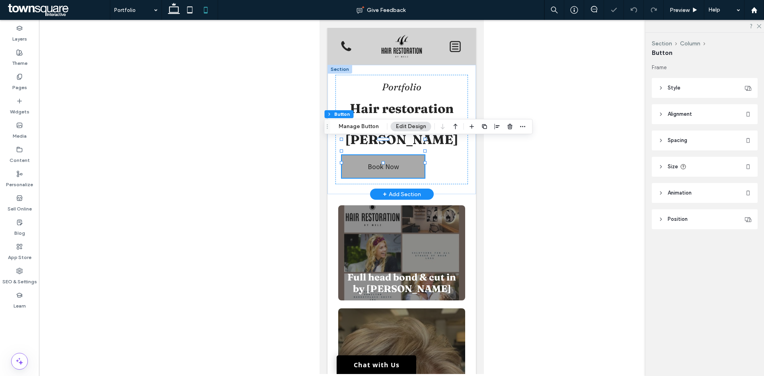
type input "**"
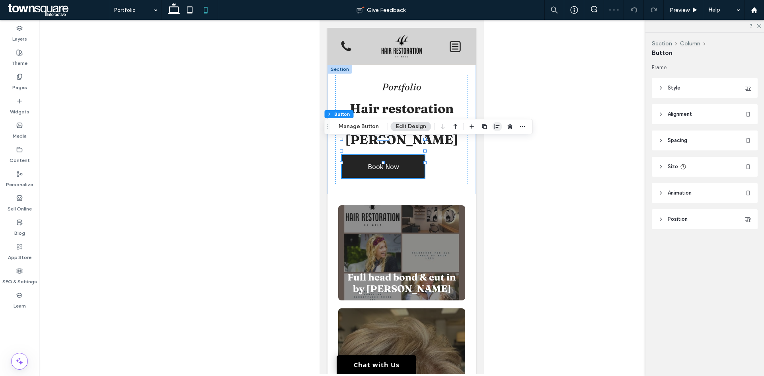
click at [495, 126] on use "button" at bounding box center [497, 127] width 5 height 6
click at [489, 140] on icon "center" at bounding box center [489, 142] width 6 height 6
click at [26, 81] on label "Pages" at bounding box center [19, 85] width 15 height 11
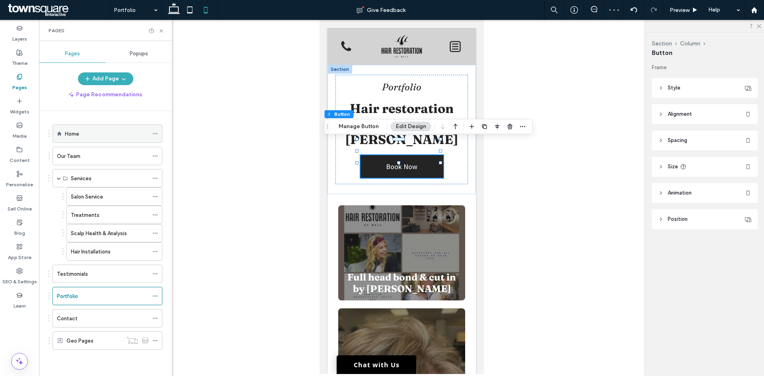
click at [109, 125] on div "Home" at bounding box center [108, 134] width 110 height 18
click at [107, 133] on div "Home" at bounding box center [107, 134] width 84 height 8
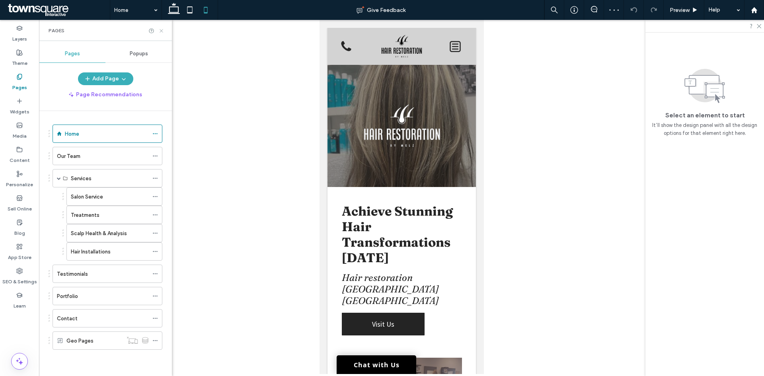
click at [162, 30] on use at bounding box center [161, 30] width 3 height 3
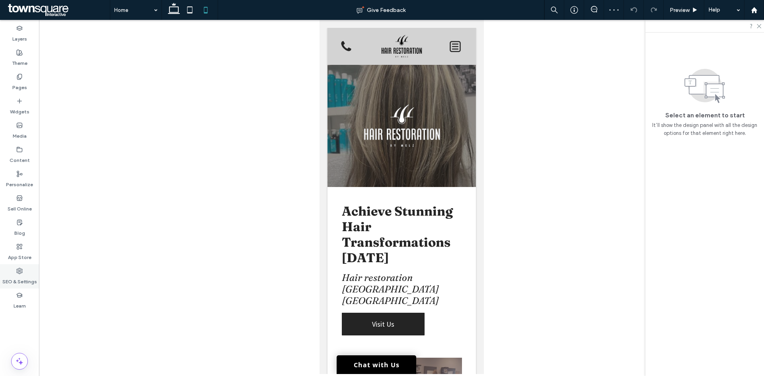
click at [22, 274] on label "SEO & Settings" at bounding box center [19, 279] width 35 height 11
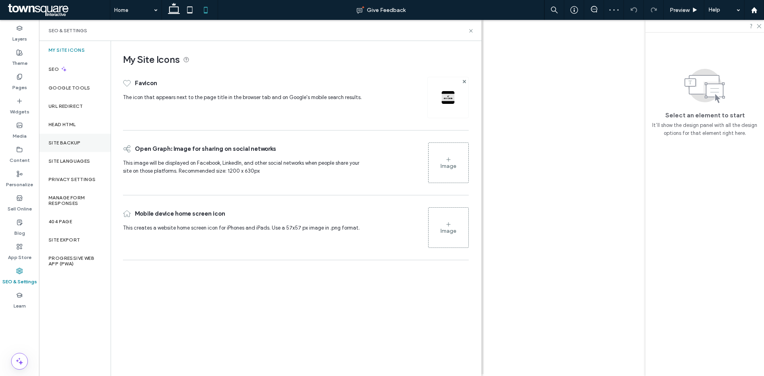
click at [68, 140] on label "Site Backup" at bounding box center [65, 143] width 32 height 6
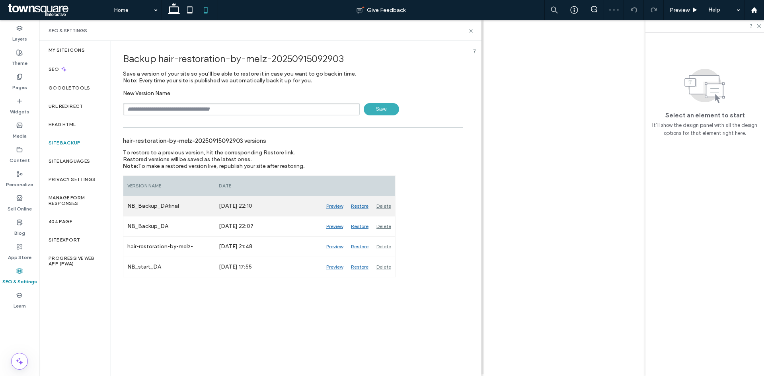
click at [382, 207] on div "Delete" at bounding box center [383, 206] width 23 height 20
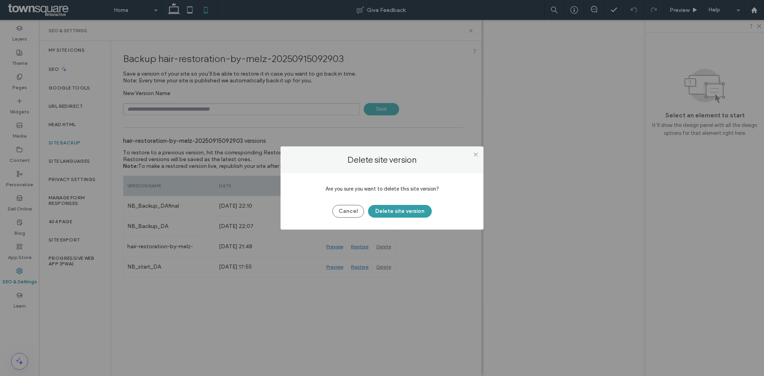
click at [383, 209] on button "Delete site version" at bounding box center [400, 211] width 64 height 13
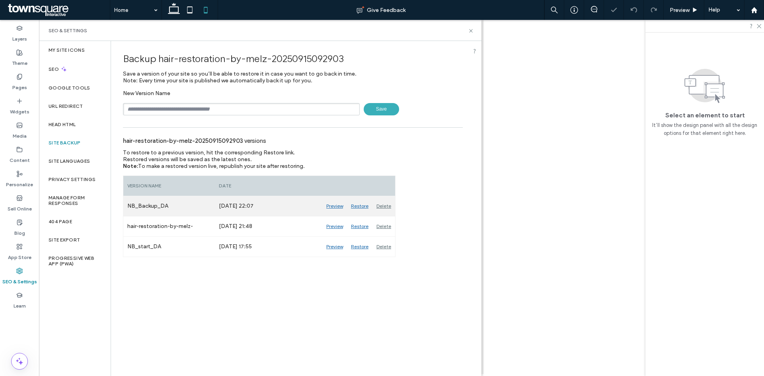
click at [382, 208] on div "Delete" at bounding box center [383, 206] width 23 height 20
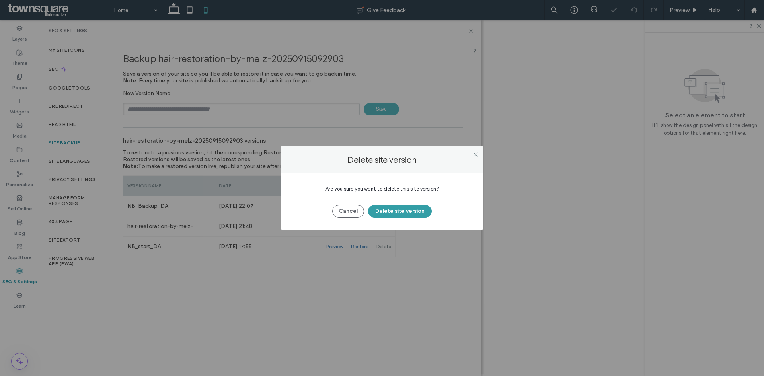
click at [396, 207] on button "Delete site version" at bounding box center [400, 211] width 64 height 13
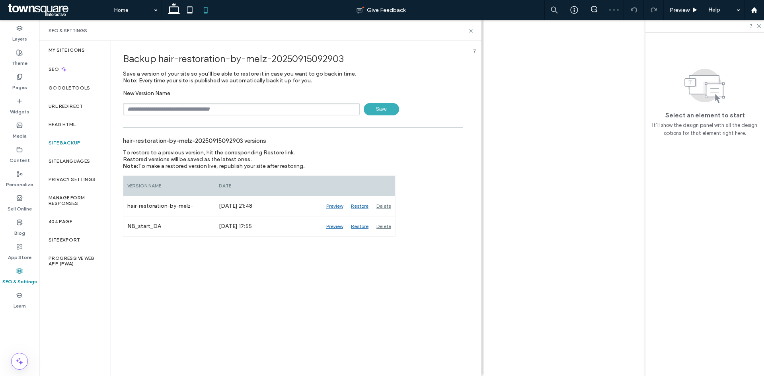
click at [328, 110] on input "text" at bounding box center [241, 109] width 237 height 12
type input "**********"
click at [380, 109] on span "Save" at bounding box center [381, 109] width 35 height 12
click at [469, 31] on icon at bounding box center [471, 31] width 6 height 6
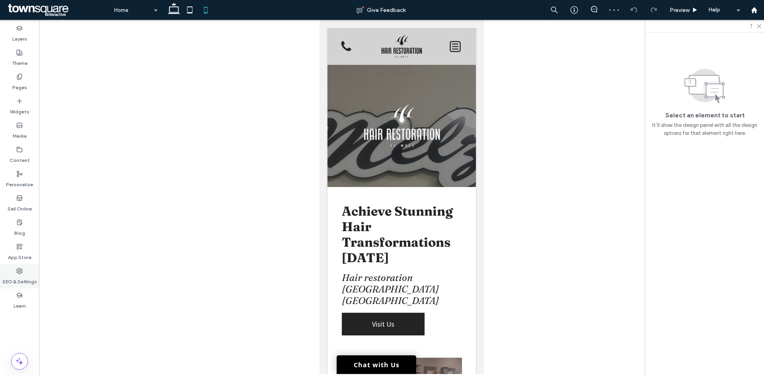
click at [23, 274] on label "SEO & Settings" at bounding box center [19, 279] width 35 height 11
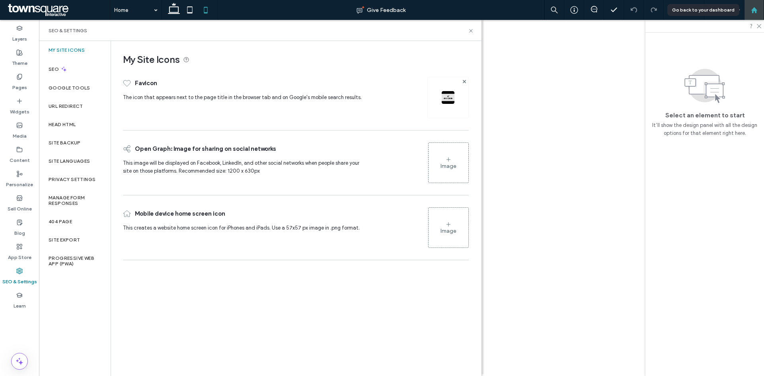
click at [751, 15] on div at bounding box center [754, 10] width 20 height 20
